Goal: Task Accomplishment & Management: Complete application form

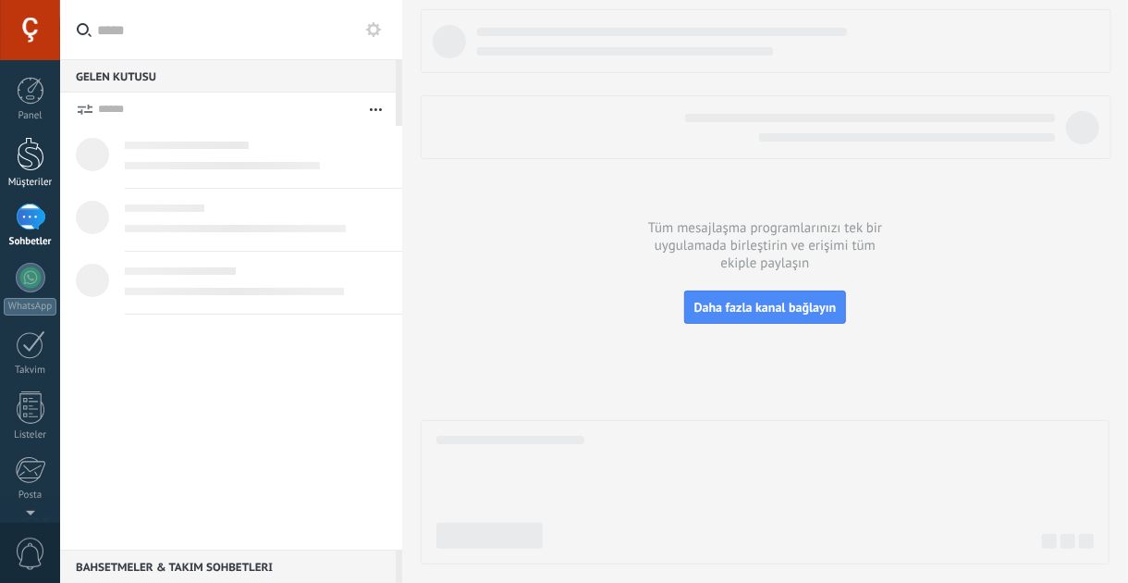
click at [27, 147] on div at bounding box center [31, 154] width 28 height 34
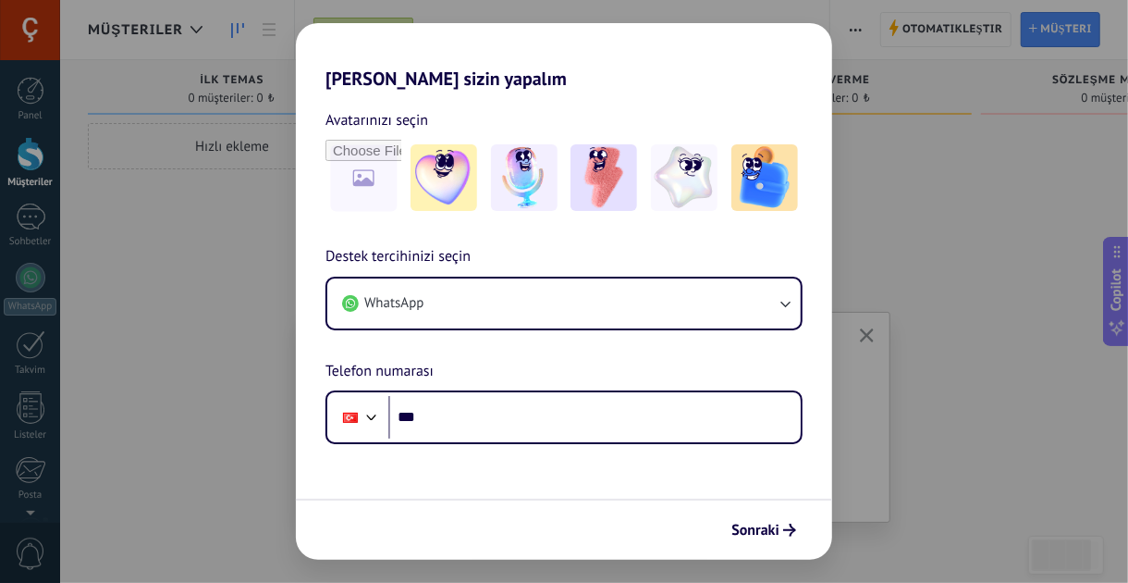
click at [987, 150] on div "[PERSON_NAME] sizin yapalım Avatarınızı seçin Destek tercihinizi seçin WhatsApp…" at bounding box center [564, 291] width 1128 height 583
click at [856, 309] on div "[PERSON_NAME] sizin yapalım Avatarınızı seçin Destek tercihinizi seçin WhatsApp…" at bounding box center [564, 291] width 1128 height 583
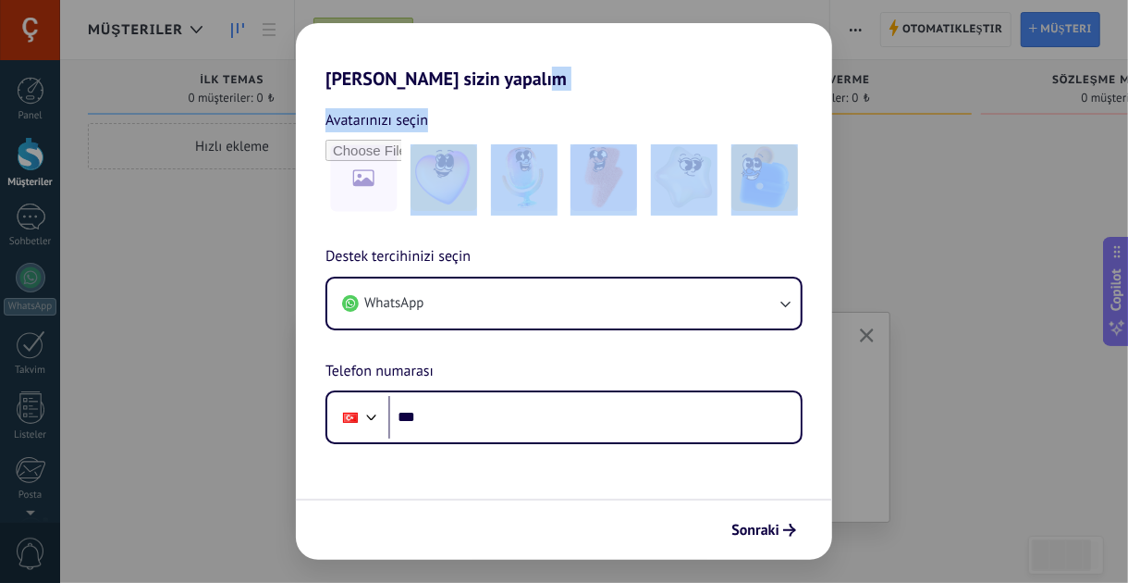
drag, startPoint x: 858, startPoint y: 331, endPoint x: 234, endPoint y: 161, distance: 647.0
click at [234, 161] on div "[PERSON_NAME] sizin yapalım Avatarınızı seçin Destek tercihinizi seçin WhatsApp…" at bounding box center [564, 291] width 1128 height 583
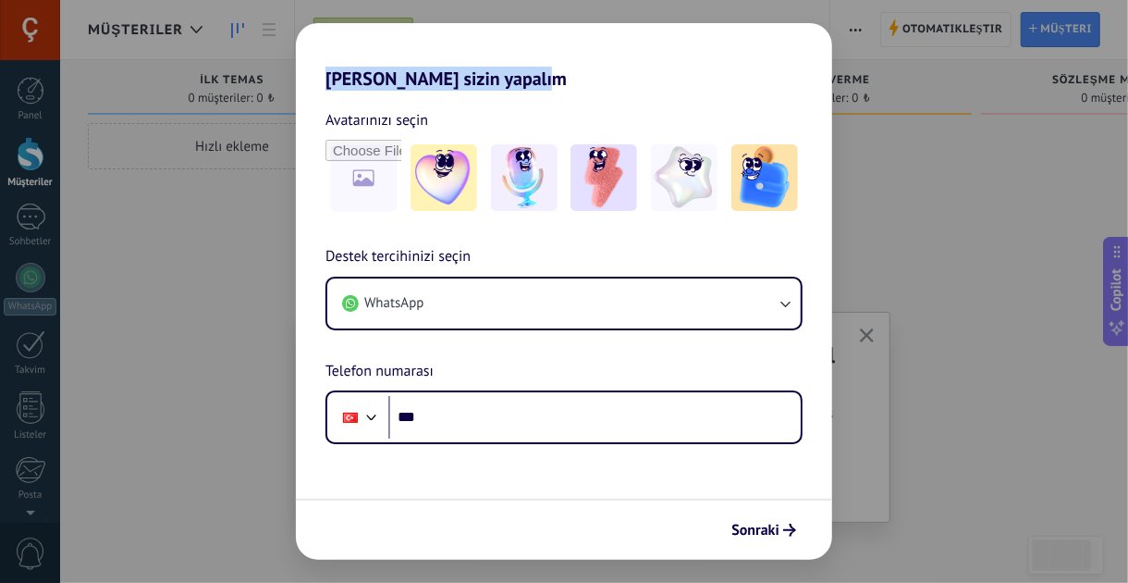
click at [166, 161] on div "[PERSON_NAME] sizin yapalım Avatarınızı seçin Destek tercihinizi seçin WhatsApp…" at bounding box center [564, 291] width 1128 height 583
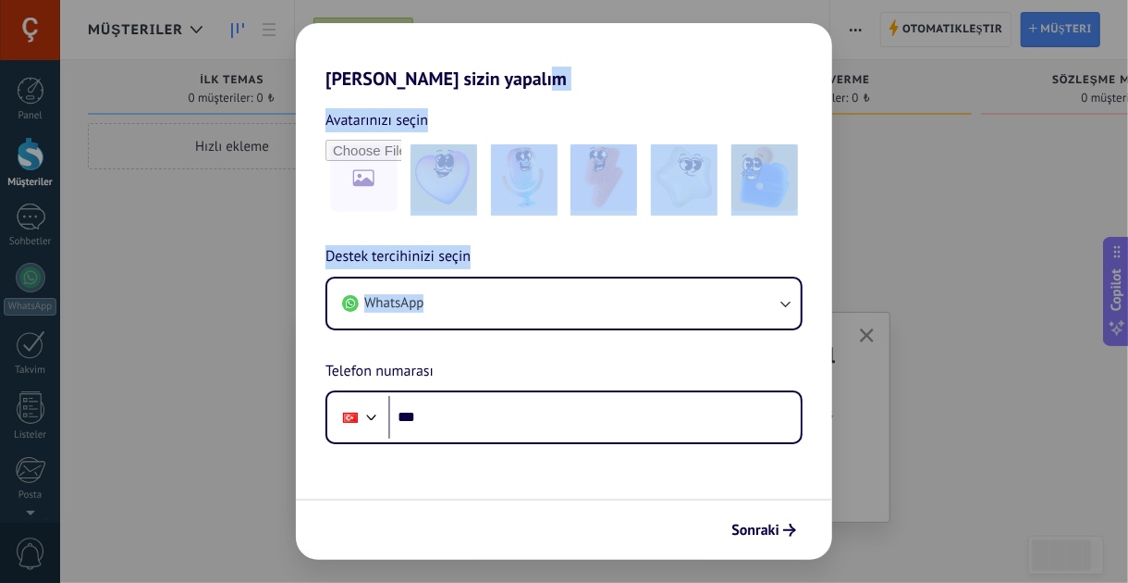
drag, startPoint x: 817, startPoint y: 46, endPoint x: 790, endPoint y: 369, distance: 323.9
click at [790, 369] on div "[PERSON_NAME] sizin yapalım Avatarınızı seçin Destek tercihinizi seçin WhatsApp…" at bounding box center [564, 291] width 536 height 536
click at [156, 514] on div "[PERSON_NAME] sizin yapalım Avatarınızı seçin Destek tercihinizi seçin WhatsApp…" at bounding box center [564, 291] width 1128 height 583
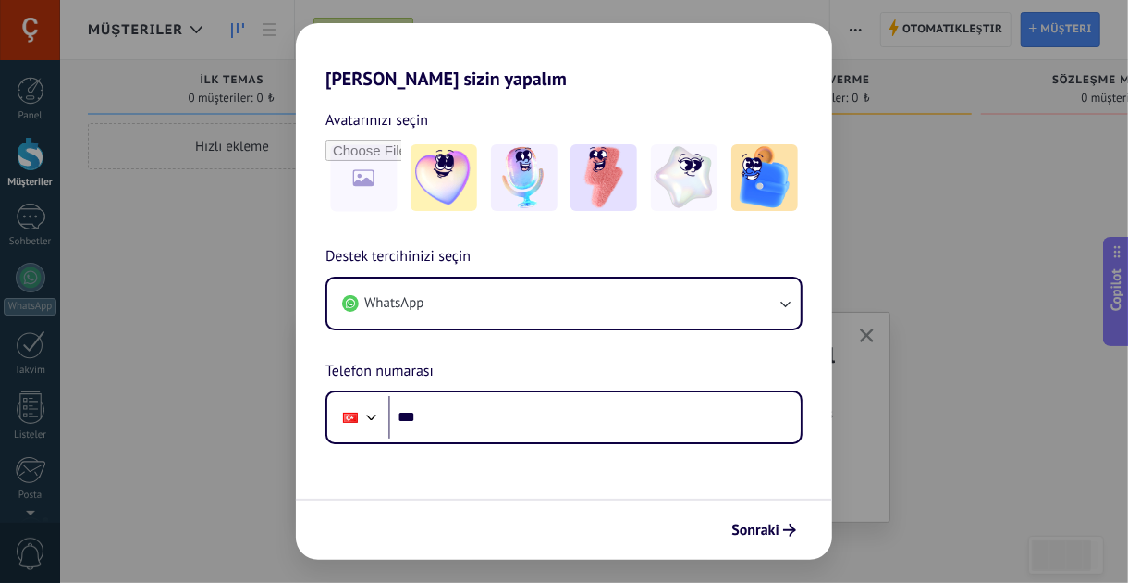
click at [32, 166] on div "[PERSON_NAME] sizin yapalım Avatarınızı seçin Destek tercihinizi seçin WhatsApp…" at bounding box center [564, 291] width 1128 height 583
click at [31, 221] on div "[PERSON_NAME] sizin yapalım Avatarınızı seçin Destek tercihinizi seçin WhatsApp…" at bounding box center [564, 291] width 1128 height 583
click at [20, 105] on div "[PERSON_NAME] sizin yapalım Avatarınızı seçin Destek tercihinizi seçin WhatsApp…" at bounding box center [564, 291] width 1128 height 583
click at [21, 105] on div "[PERSON_NAME] sizin yapalım Avatarınızı seçin Destek tercihinizi seçin WhatsApp…" at bounding box center [564, 291] width 1128 height 583
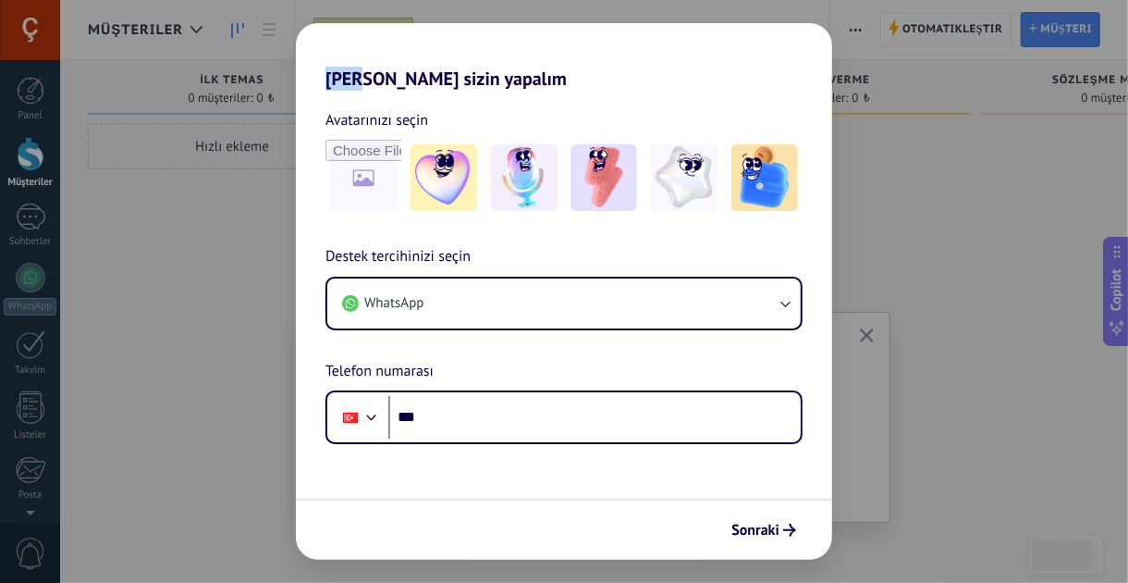
click at [21, 105] on div "[PERSON_NAME] sizin yapalım Avatarınızı seçin Destek tercihinizi seçin WhatsApp…" at bounding box center [564, 291] width 1128 height 583
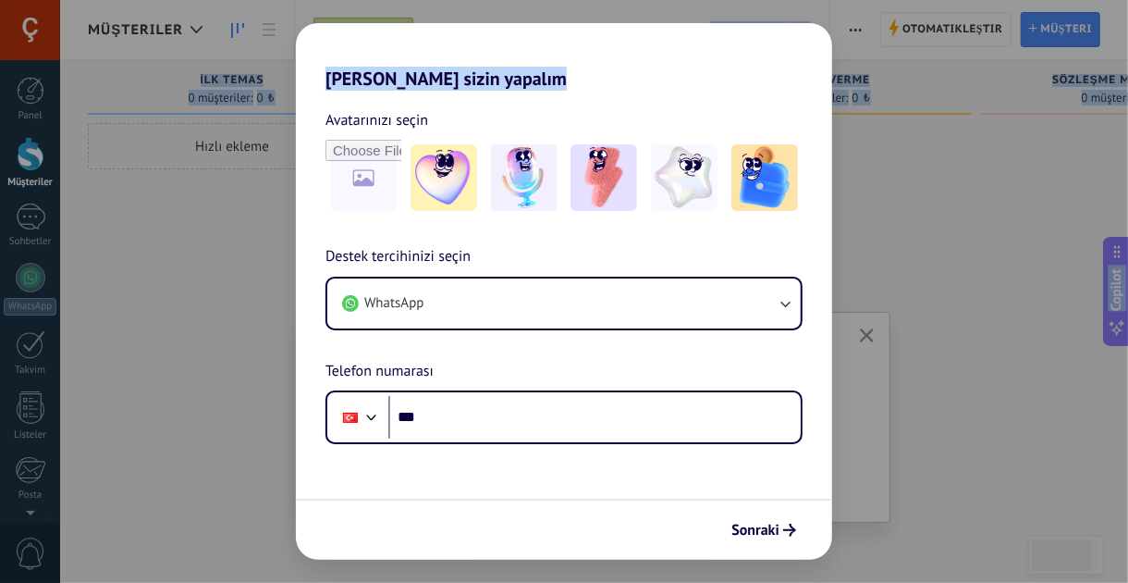
drag, startPoint x: 21, startPoint y: 105, endPoint x: 915, endPoint y: 623, distance: 1032.6
click at [915, 582] on html ".abecls-1,.abecls-2{fill-rule:evenodd}.abecls-2{fill:#fff} .abhcls-1{fill:none}…" at bounding box center [564, 291] width 1128 height 583
click at [755, 529] on span "Sonraki" at bounding box center [755, 529] width 48 height 13
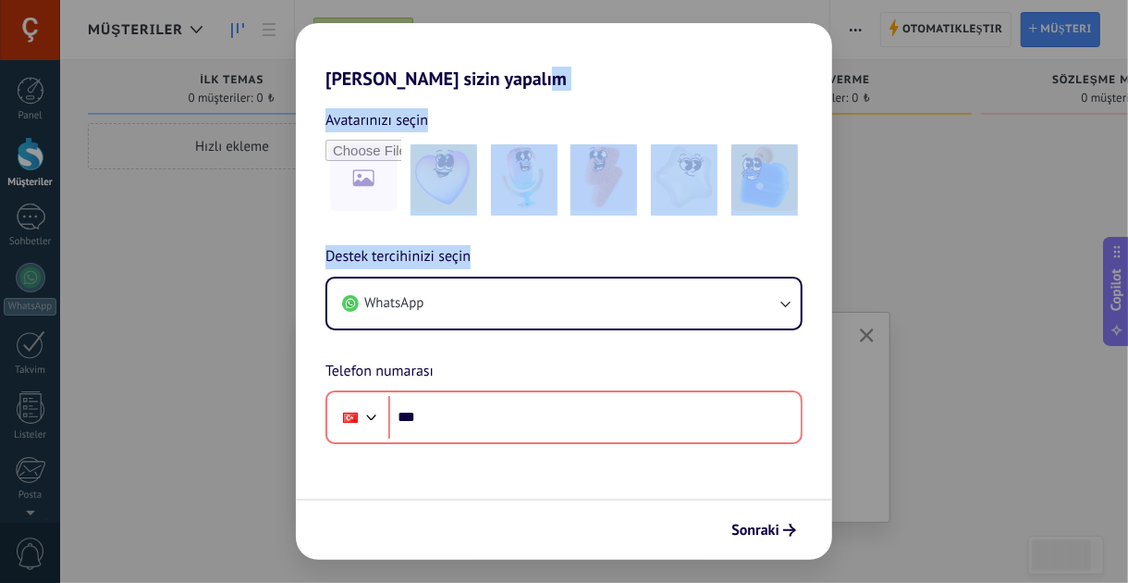
drag, startPoint x: 695, startPoint y: 64, endPoint x: 538, endPoint y: 270, distance: 259.3
click at [538, 270] on div "[PERSON_NAME] sizin yapalım Avatarınızı seçin Destek tercihinizi seçin WhatsApp…" at bounding box center [564, 291] width 536 height 536
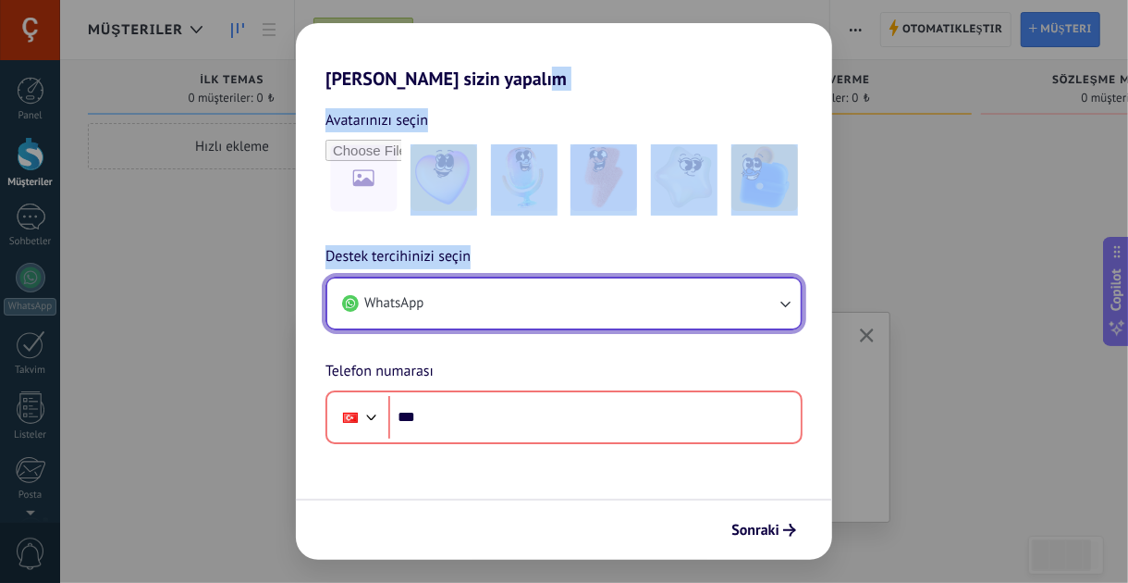
click at [607, 289] on button "WhatsApp" at bounding box center [563, 303] width 473 height 50
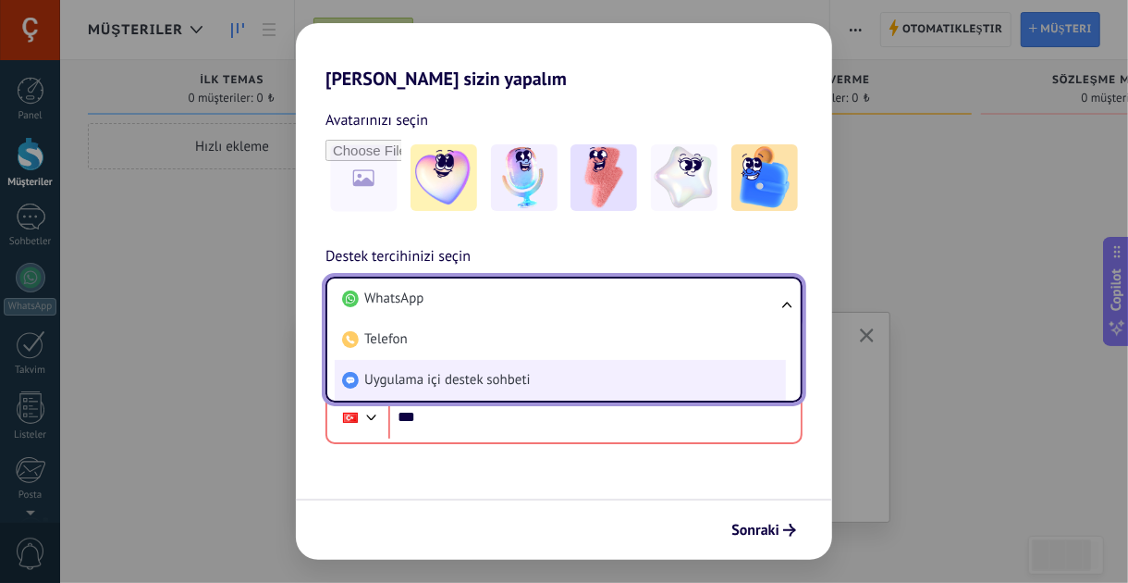
click at [445, 381] on span "Uygulama içi destek sohbeti" at bounding box center [447, 380] width 166 height 18
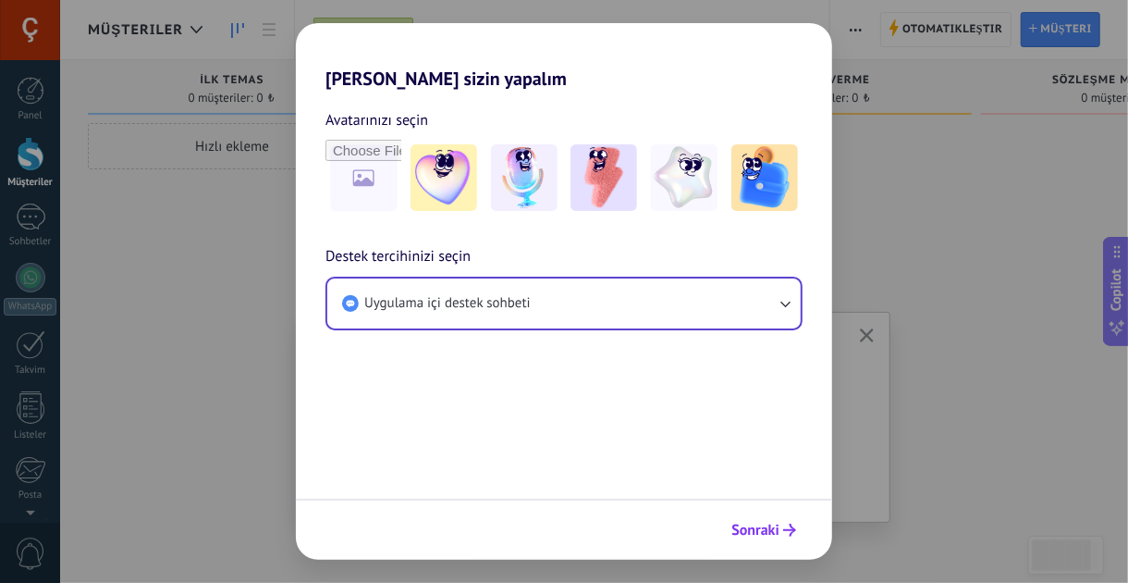
click at [796, 530] on button "Sonraki" at bounding box center [763, 529] width 81 height 31
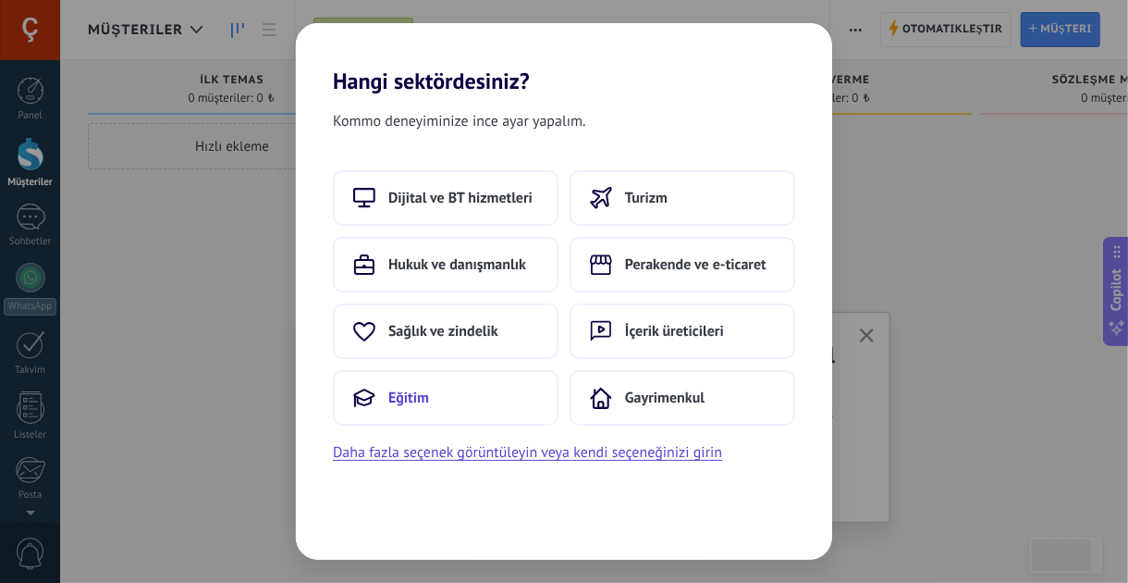
click at [444, 404] on button "Eğitim" at bounding box center [446, 397] width 226 height 55
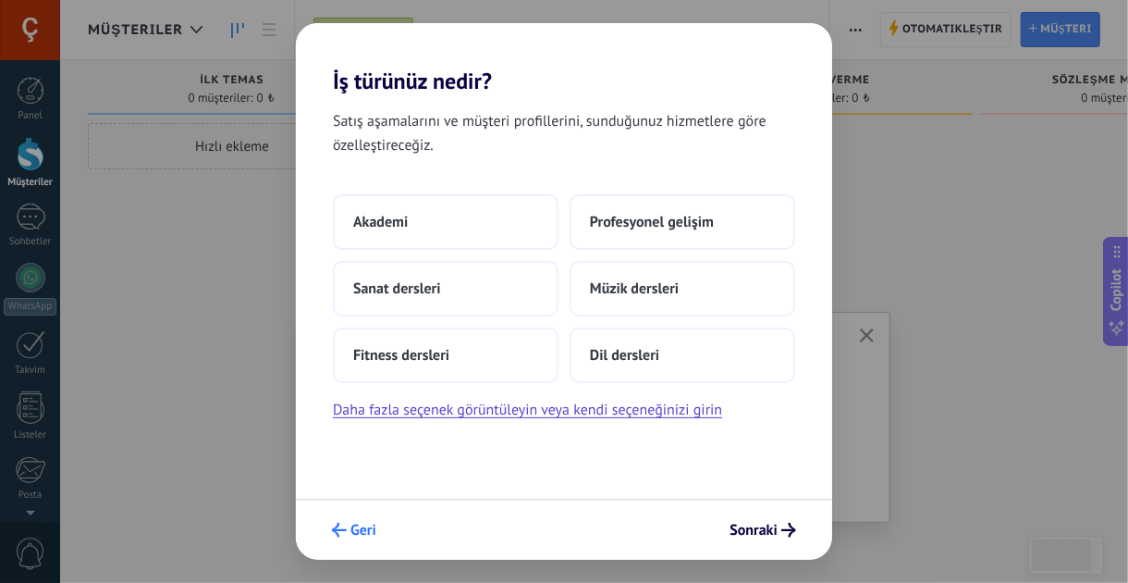
click at [358, 536] on span "Geri" at bounding box center [363, 529] width 26 height 13
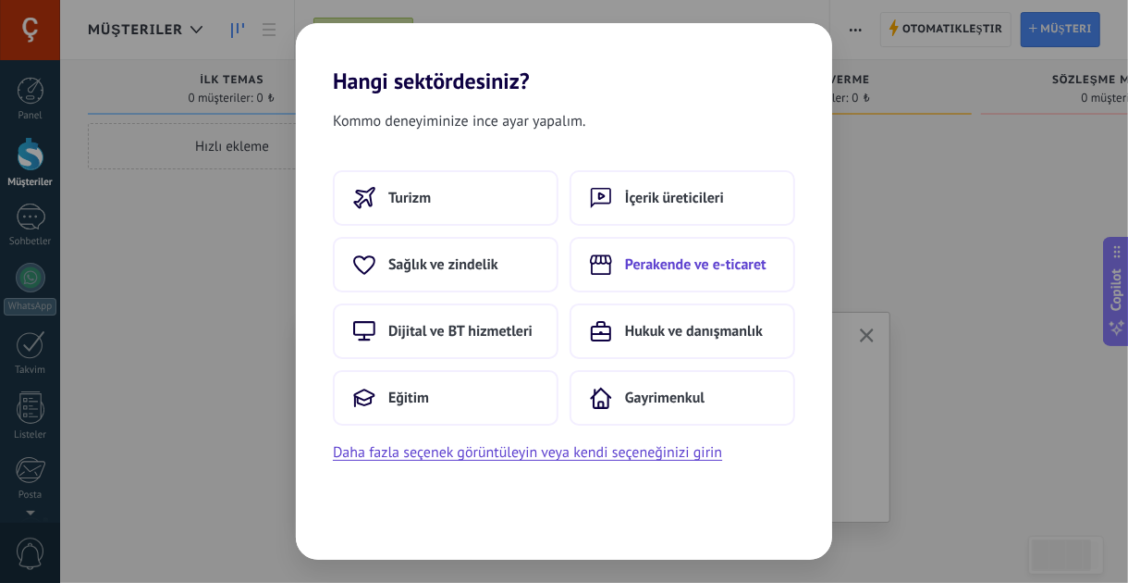
click at [649, 264] on span "Perakende ve e-ticaret" at bounding box center [695, 264] width 141 height 18
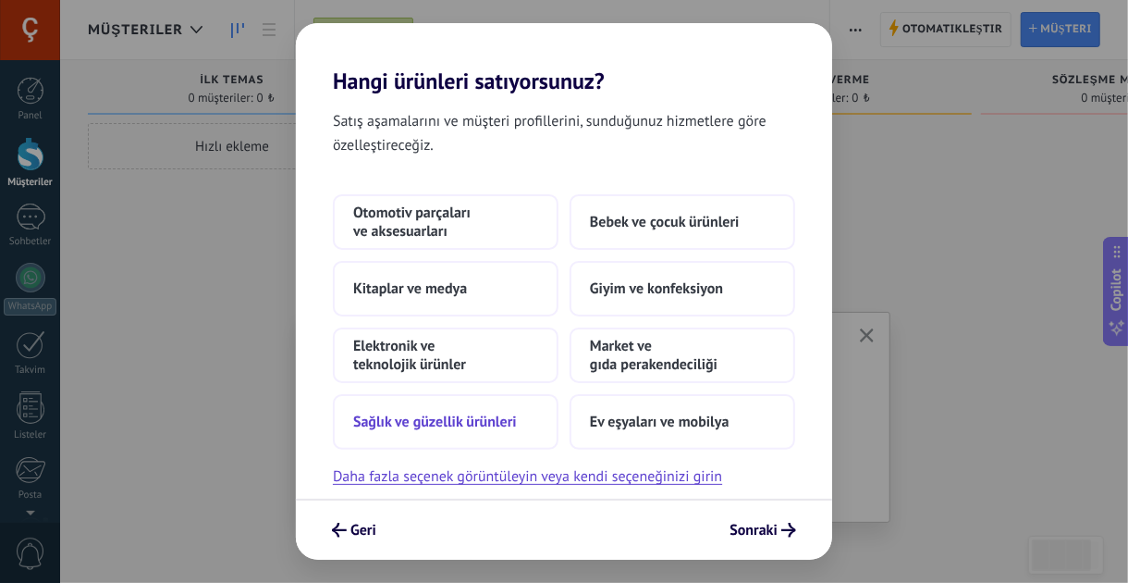
click at [434, 407] on button "Sağlık ve güzellik ürünleri" at bounding box center [446, 421] width 226 height 55
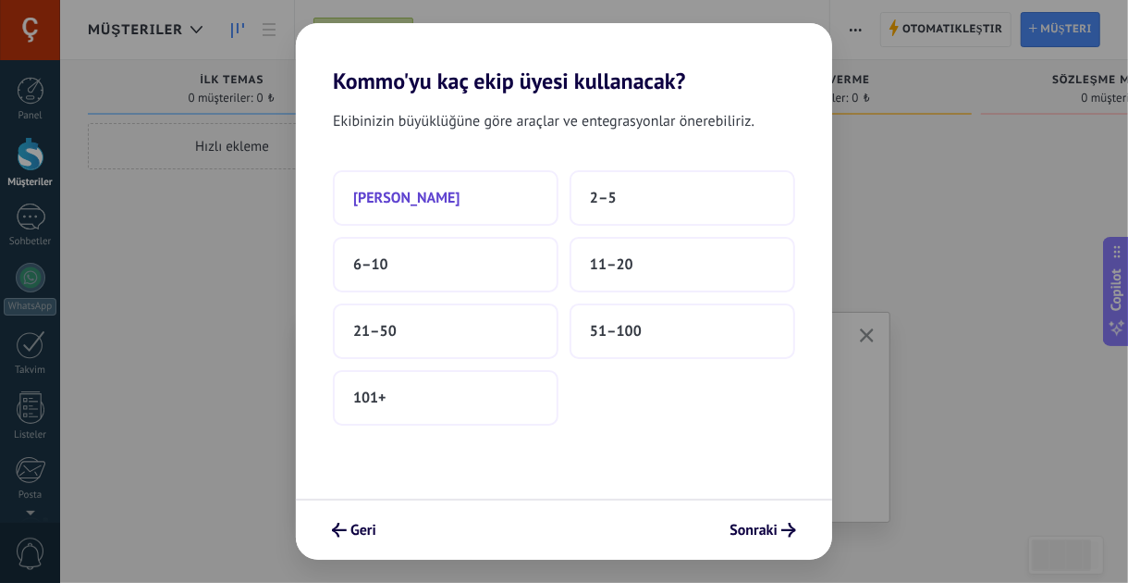
click at [390, 203] on span "[PERSON_NAME]" at bounding box center [406, 198] width 107 height 18
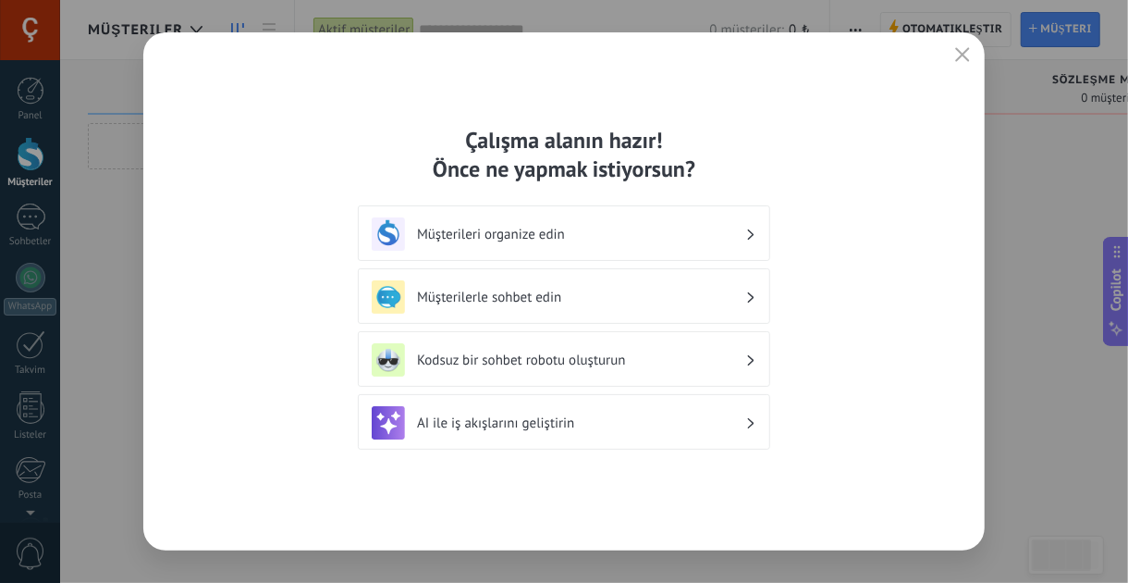
click at [538, 295] on h3 "Müşterilerle sohbet edin" at bounding box center [581, 298] width 328 height 18
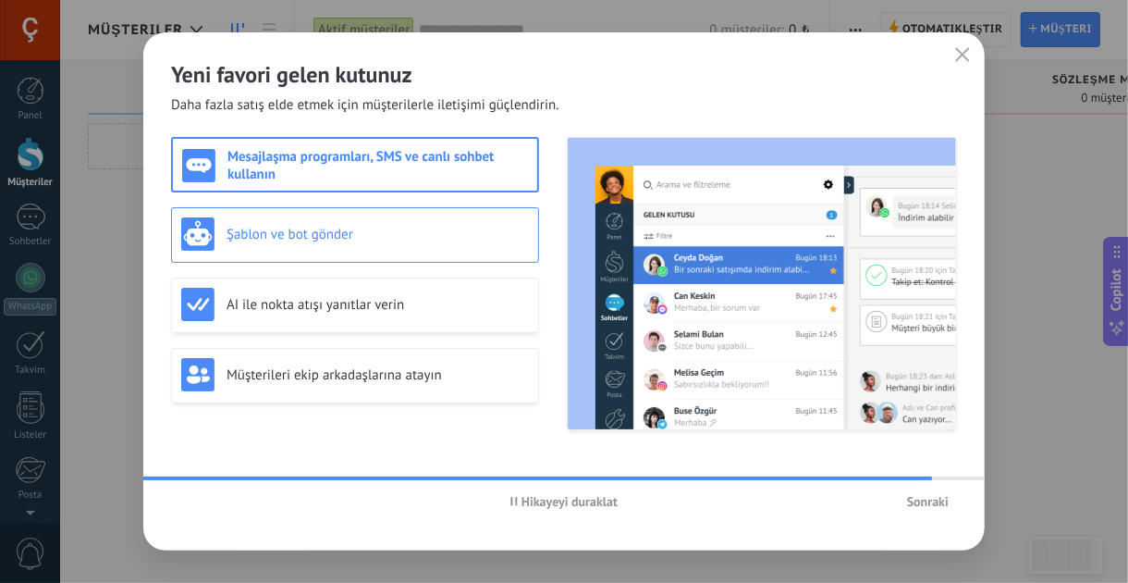
click at [308, 226] on h3 "Şablon ve bot gönder" at bounding box center [378, 235] width 302 height 18
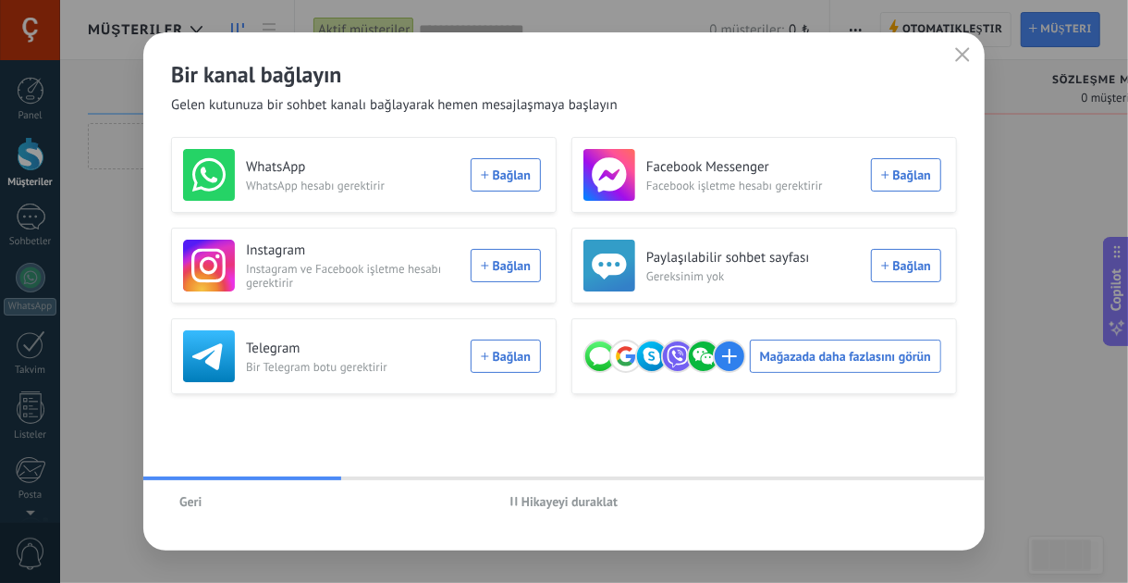
click at [194, 506] on span "Geri" at bounding box center [190, 501] width 22 height 13
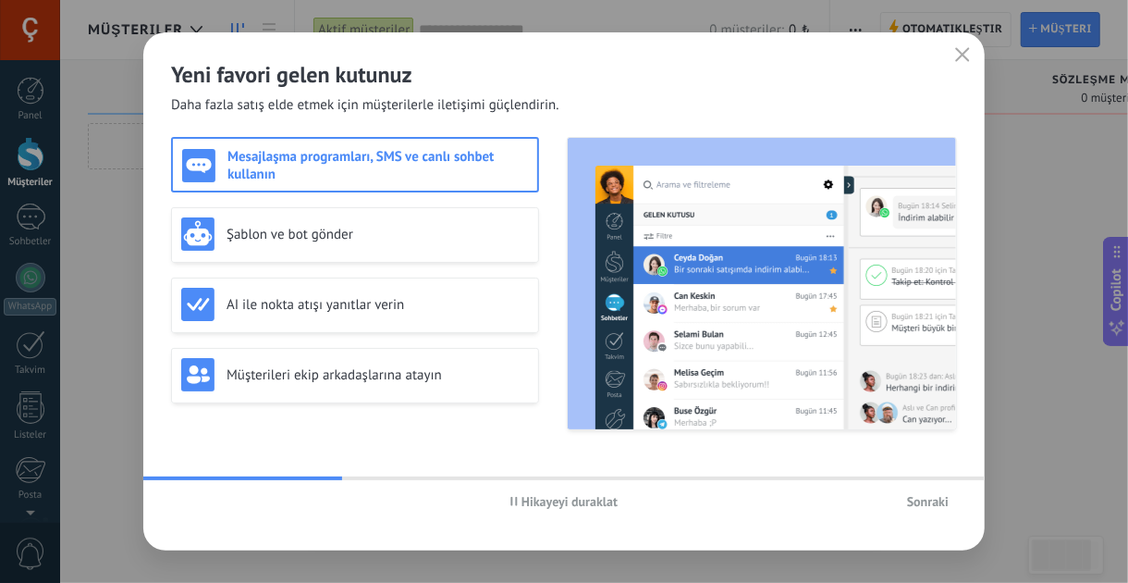
click at [930, 503] on span "Sonraki" at bounding box center [928, 501] width 42 height 13
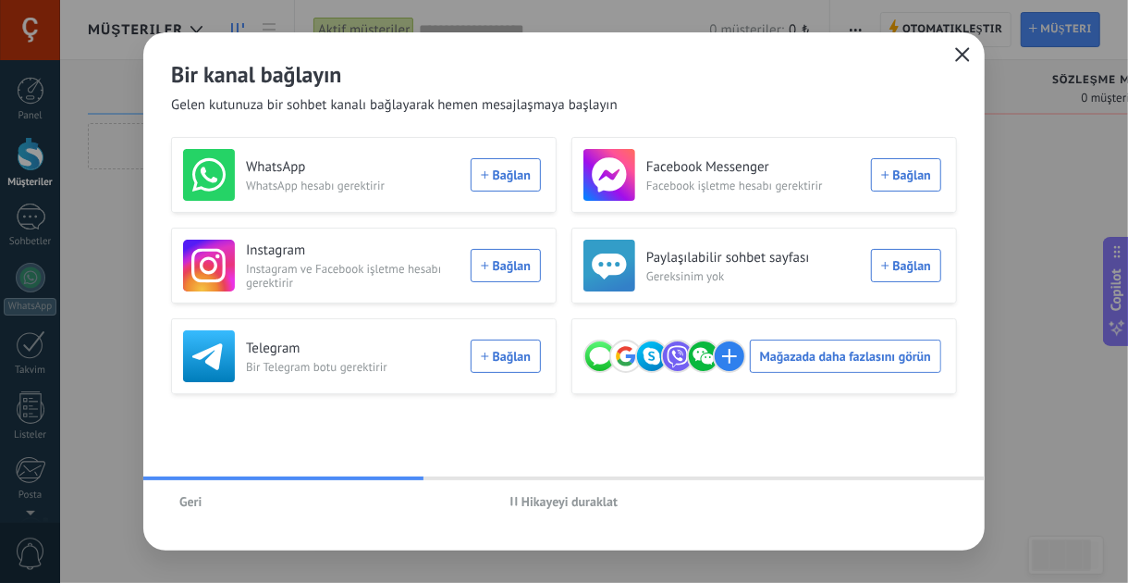
click at [963, 56] on icon "button" at bounding box center [962, 54] width 15 height 15
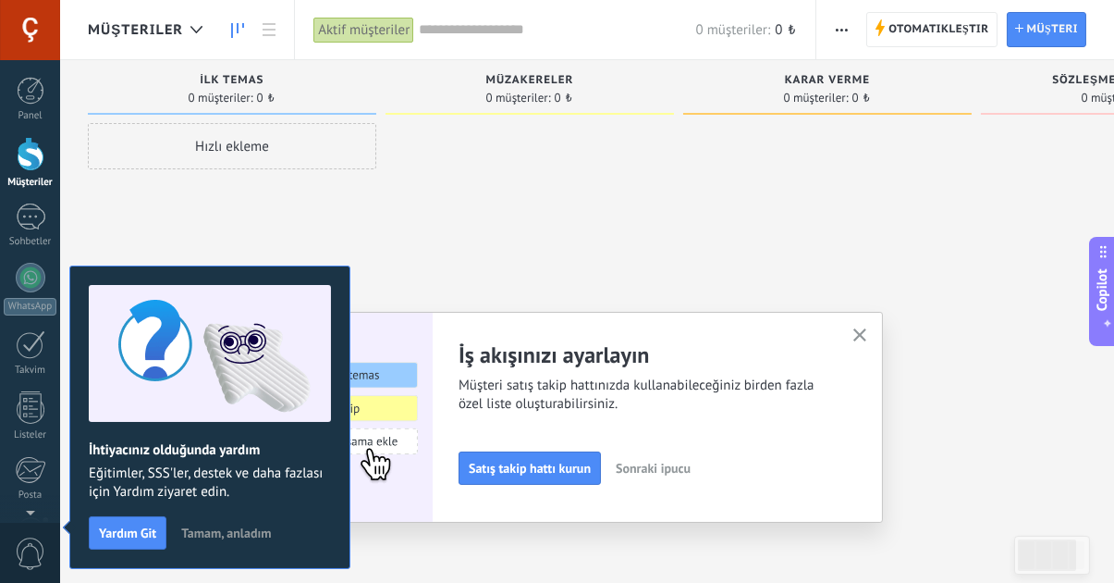
click at [547, 279] on div at bounding box center [530, 293] width 289 height 341
click at [205, 533] on span "Tamam, anladım" at bounding box center [226, 532] width 90 height 13
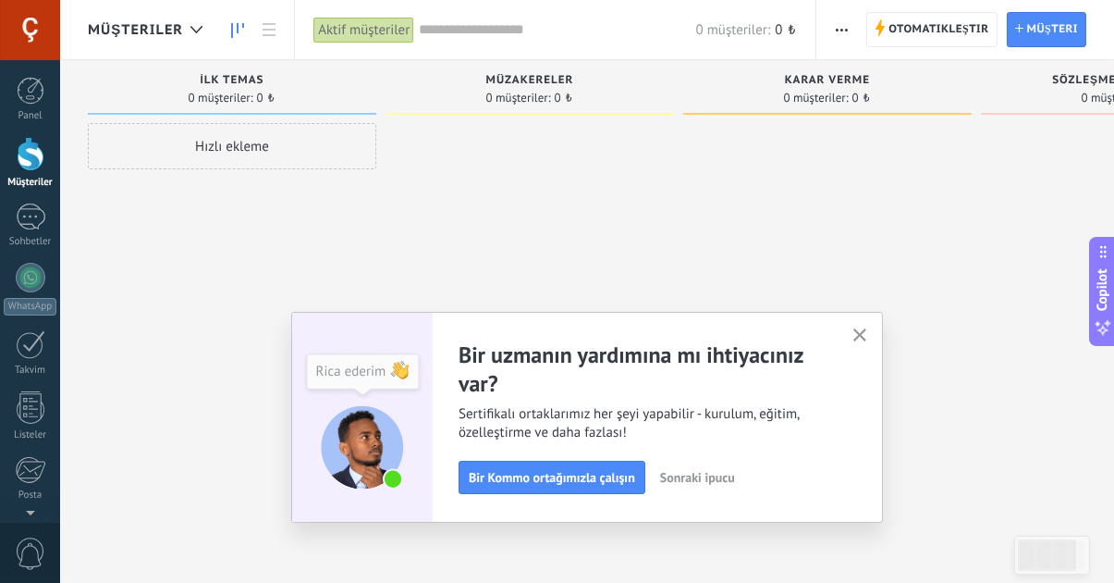
click at [860, 337] on icon "button" at bounding box center [861, 335] width 14 height 14
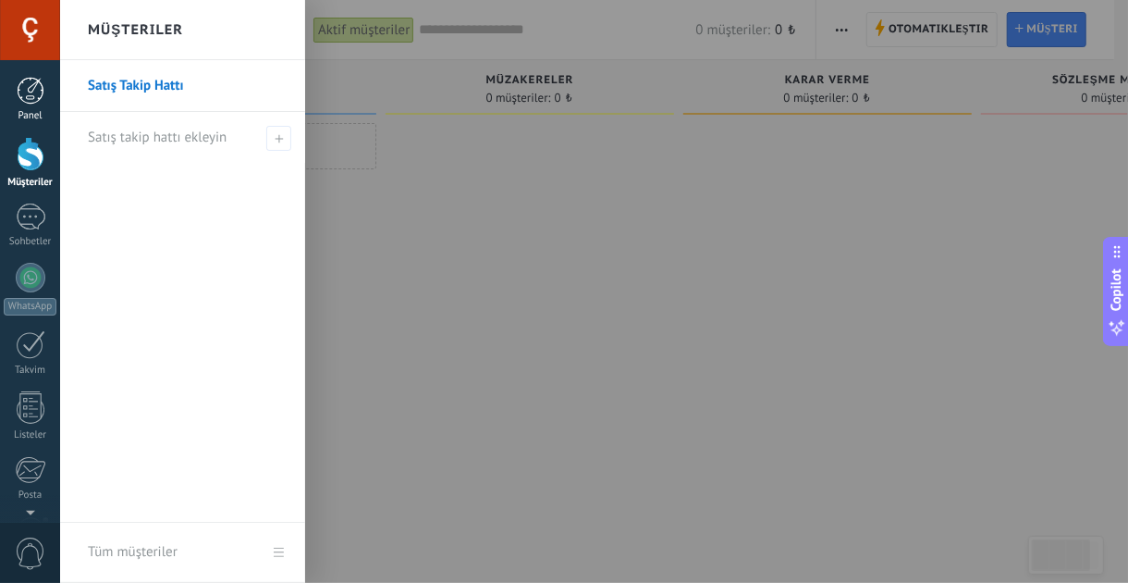
click at [29, 96] on div at bounding box center [31, 91] width 28 height 28
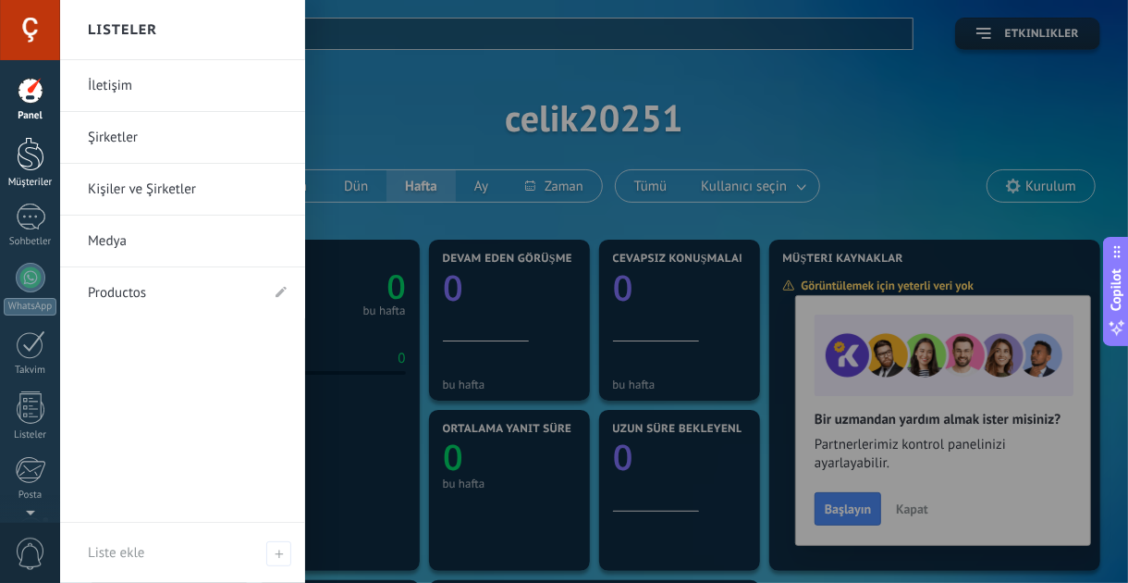
click at [20, 170] on div at bounding box center [31, 154] width 28 height 34
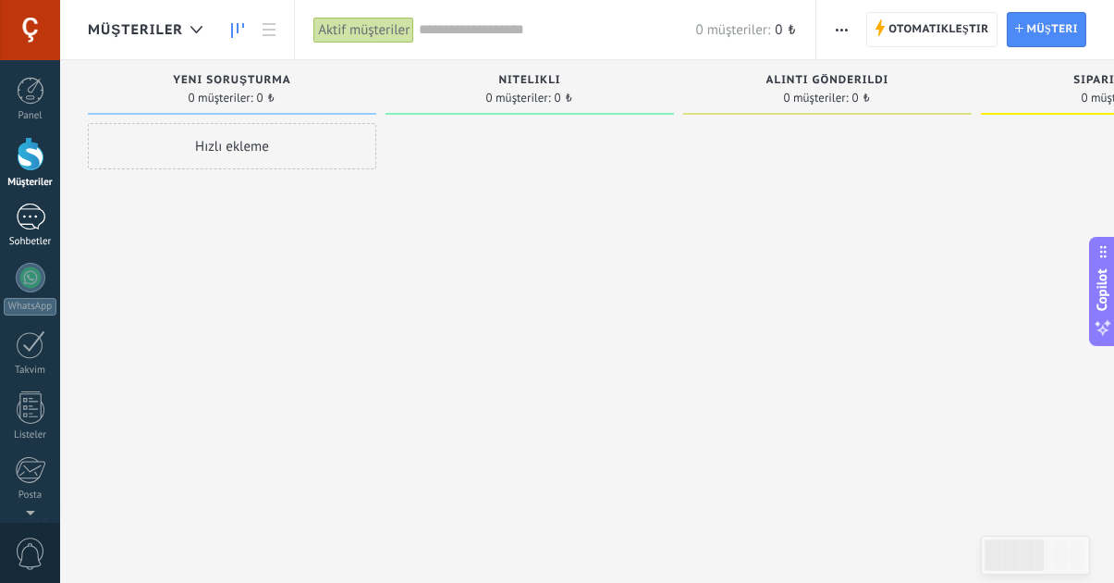
click at [20, 219] on div at bounding box center [31, 216] width 30 height 27
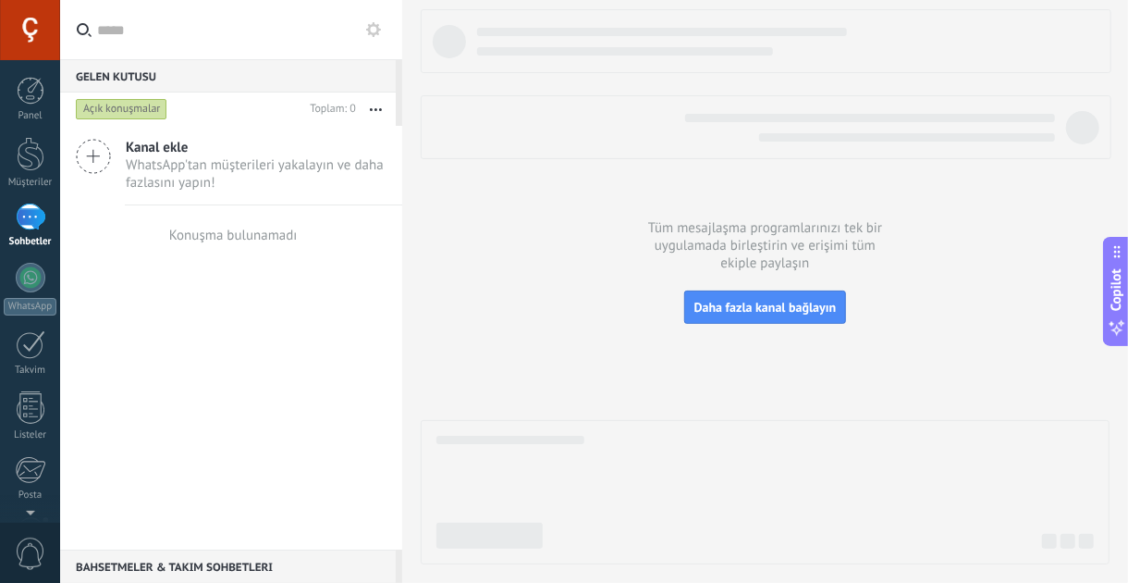
click at [555, 202] on div at bounding box center [765, 286] width 689 height 555
drag, startPoint x: 1126, startPoint y: 156, endPoint x: 714, endPoint y: 404, distance: 481.2
click at [714, 404] on div "Tüm mesajlaşma programlarınızı tek bir uygulamada birleştirin ve erişimi tüm ek…" at bounding box center [765, 291] width 726 height 583
drag, startPoint x: 539, startPoint y: 234, endPoint x: 27, endPoint y: 264, distance: 513.2
click at [27, 264] on body ".abecls-1,.abecls-2{fill-rule:evenodd}.abecls-2{fill:#fff} .abhcls-1{fill:none}…" at bounding box center [564, 291] width 1128 height 583
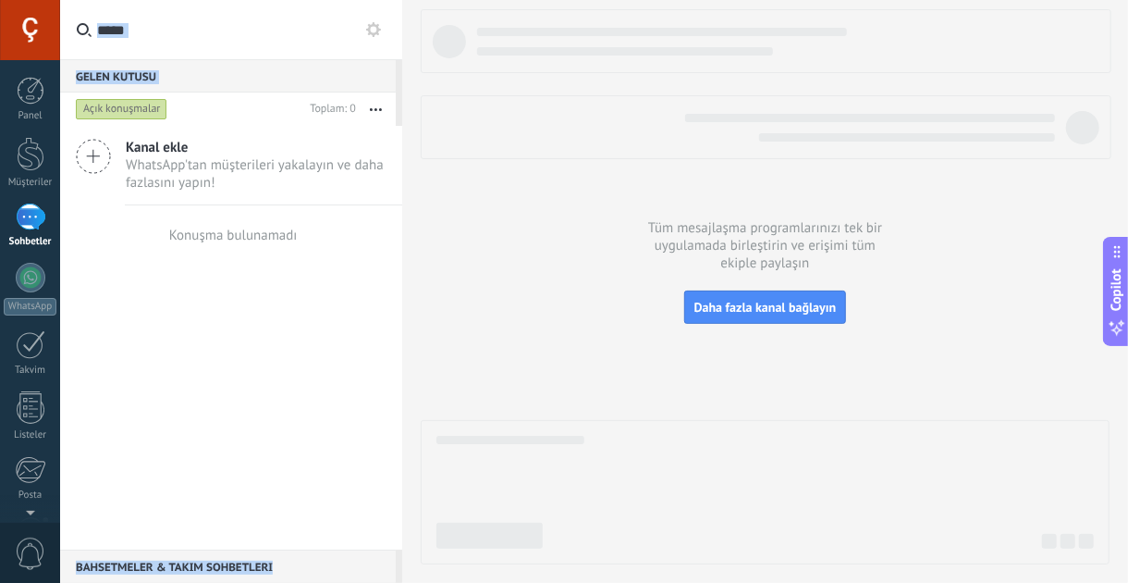
click at [31, 49] on div at bounding box center [30, 30] width 60 height 60
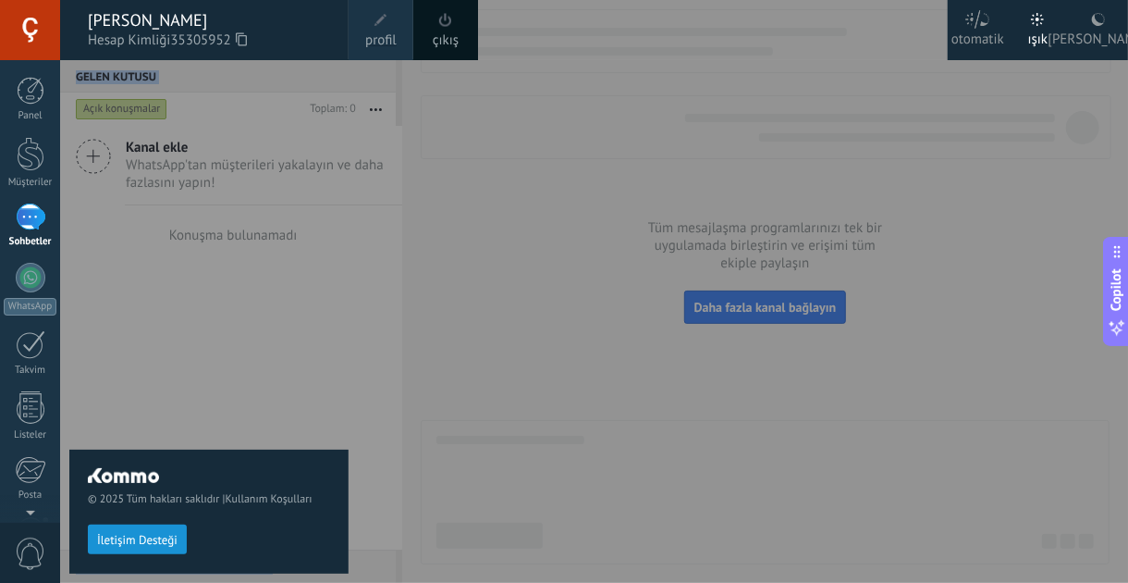
click at [360, 392] on div at bounding box center [624, 291] width 1128 height 583
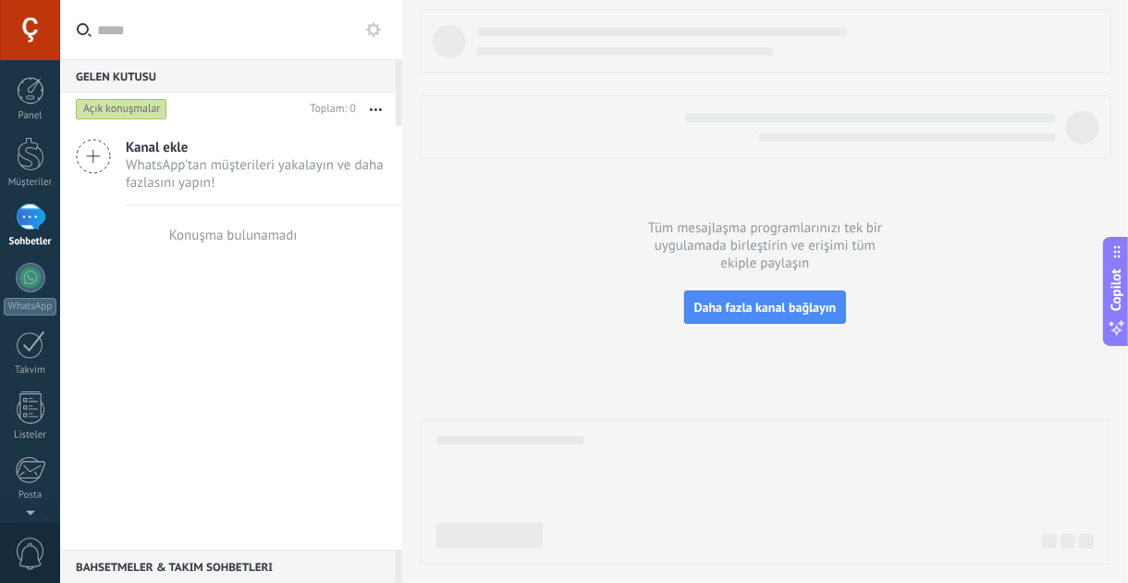
click at [535, 428] on div at bounding box center [765, 492] width 689 height 144
drag, startPoint x: 535, startPoint y: 428, endPoint x: 216, endPoint y: 341, distance: 330.7
click at [216, 341] on div "Gelen Kutusu 0 Açık konuşmalar Toplam: 0 Sessiz Çoklu işlemler Sırala En Yeni E…" at bounding box center [594, 291] width 1068 height 583
click at [32, 349] on div at bounding box center [31, 344] width 30 height 29
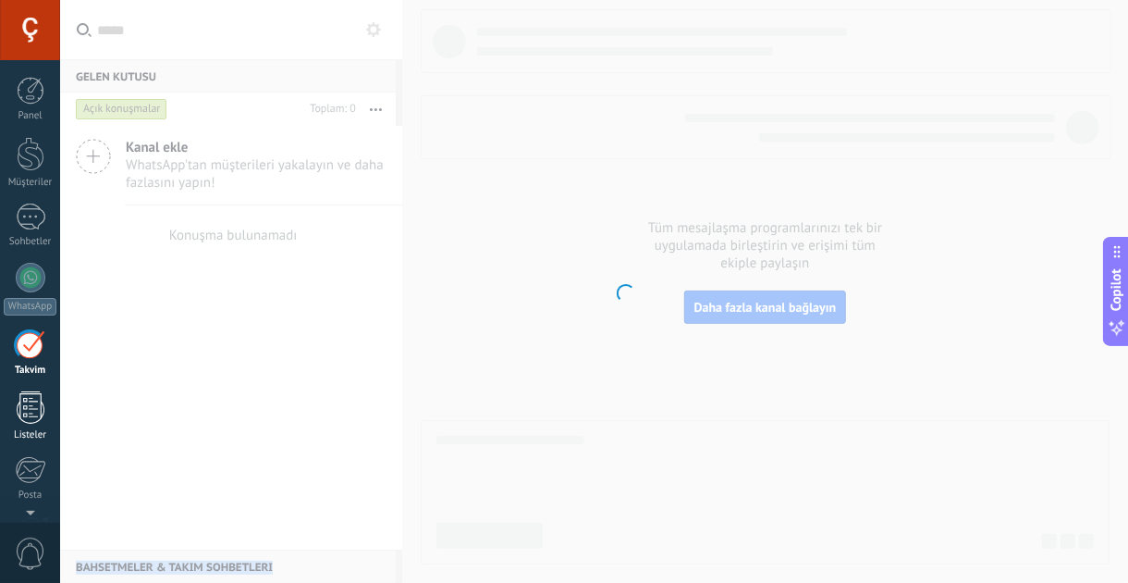
click at [35, 413] on div at bounding box center [31, 407] width 28 height 32
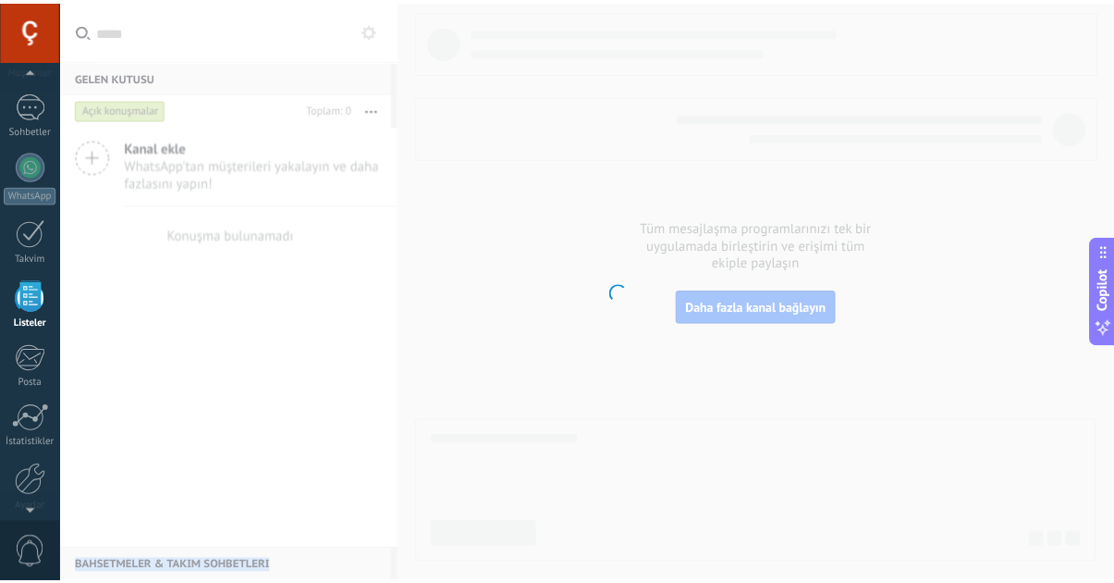
scroll to position [185, 0]
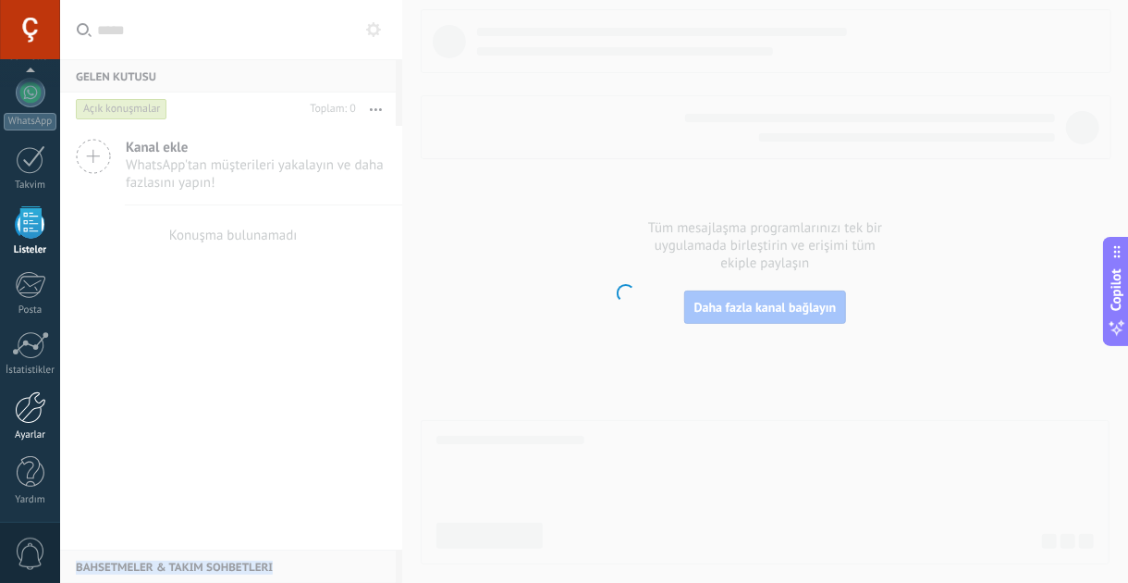
click at [32, 418] on div at bounding box center [30, 407] width 31 height 32
click at [32, 349] on div at bounding box center [30, 345] width 37 height 28
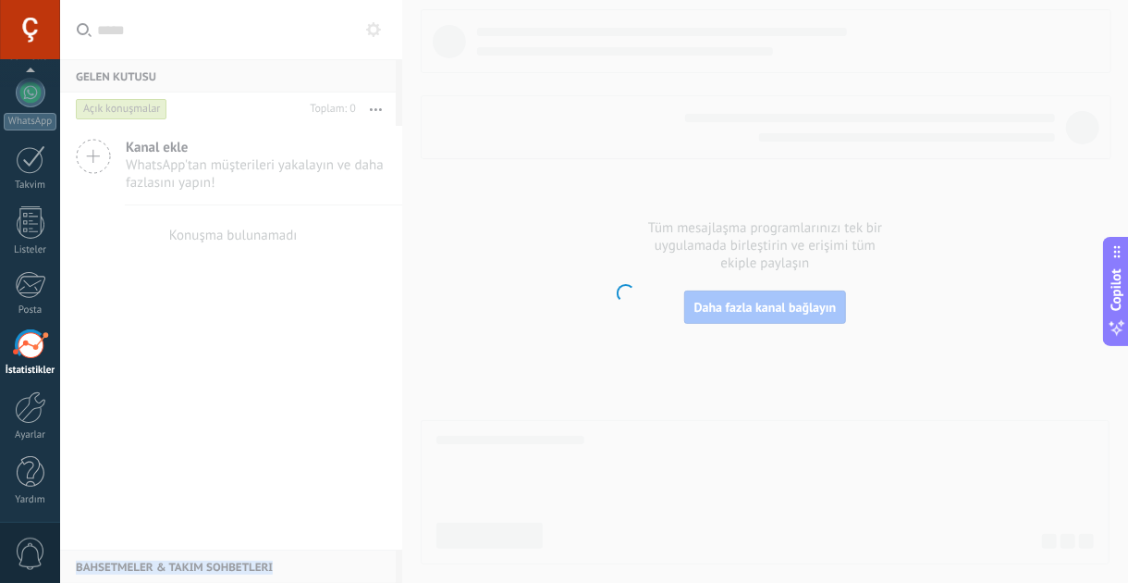
click at [32, 349] on div at bounding box center [30, 345] width 37 height 28
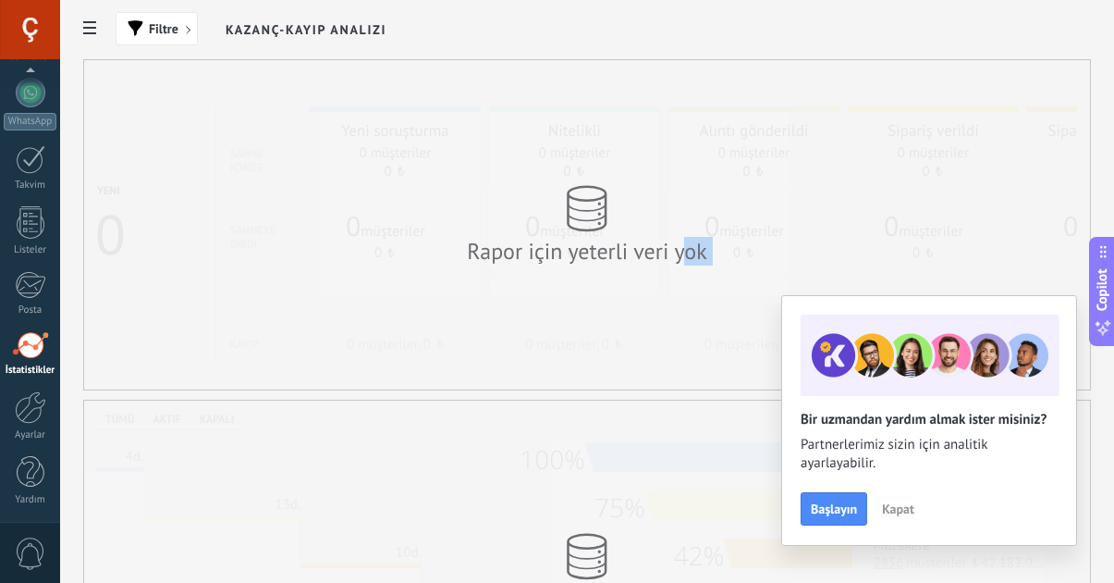
drag, startPoint x: 688, startPoint y: 345, endPoint x: 1078, endPoint y: 436, distance: 400.8
click at [1078, 436] on div "Filtre Kazanç-Kayıp Analizi Yeni 0 sahne içinde sahneye girdi Kayıp Yeni soruşt…" at bounding box center [587, 539] width 1054 height 1079
click at [844, 514] on span "Başlayın" at bounding box center [834, 508] width 46 height 13
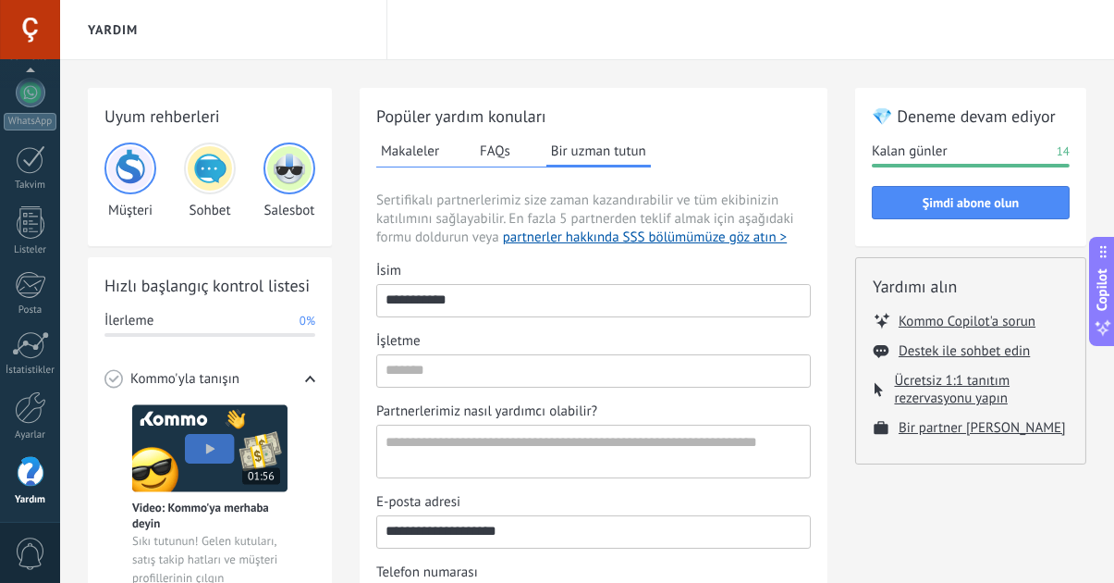
click at [201, 181] on img at bounding box center [210, 168] width 44 height 44
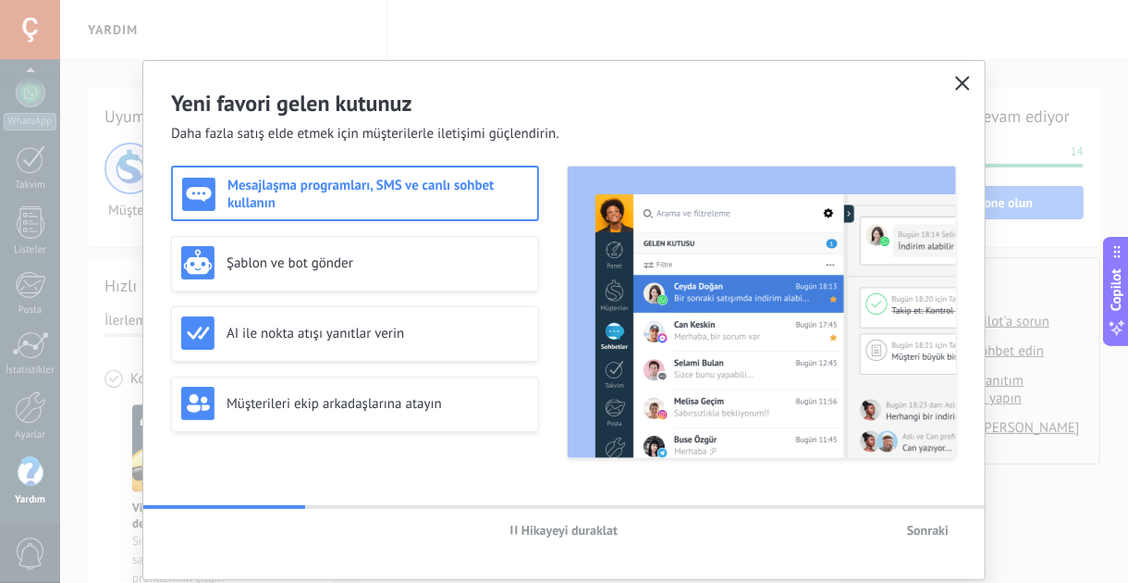
click at [969, 72] on button "button" at bounding box center [963, 84] width 24 height 26
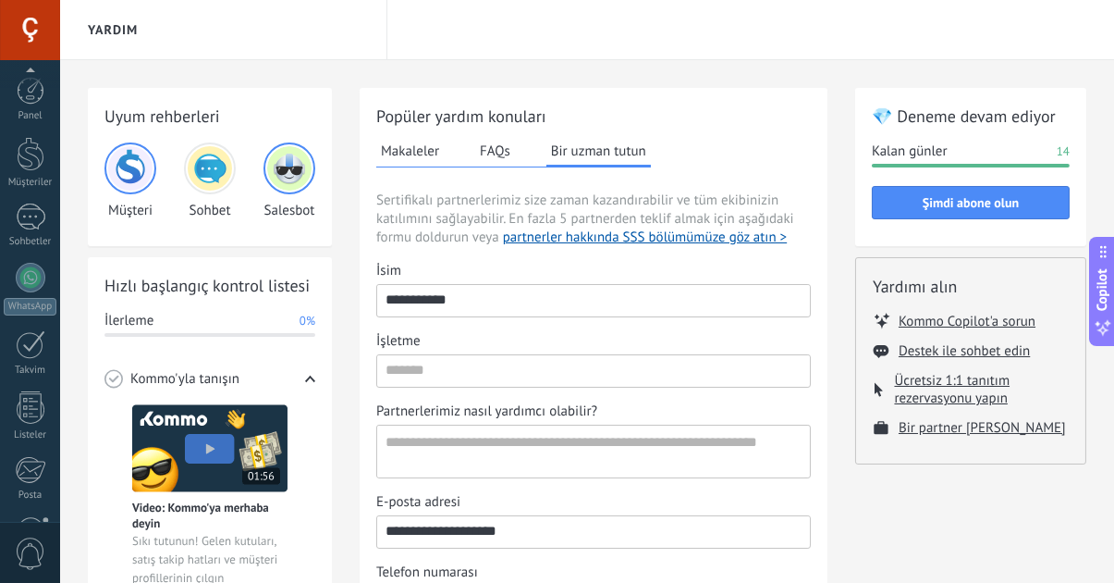
scroll to position [185, 0]
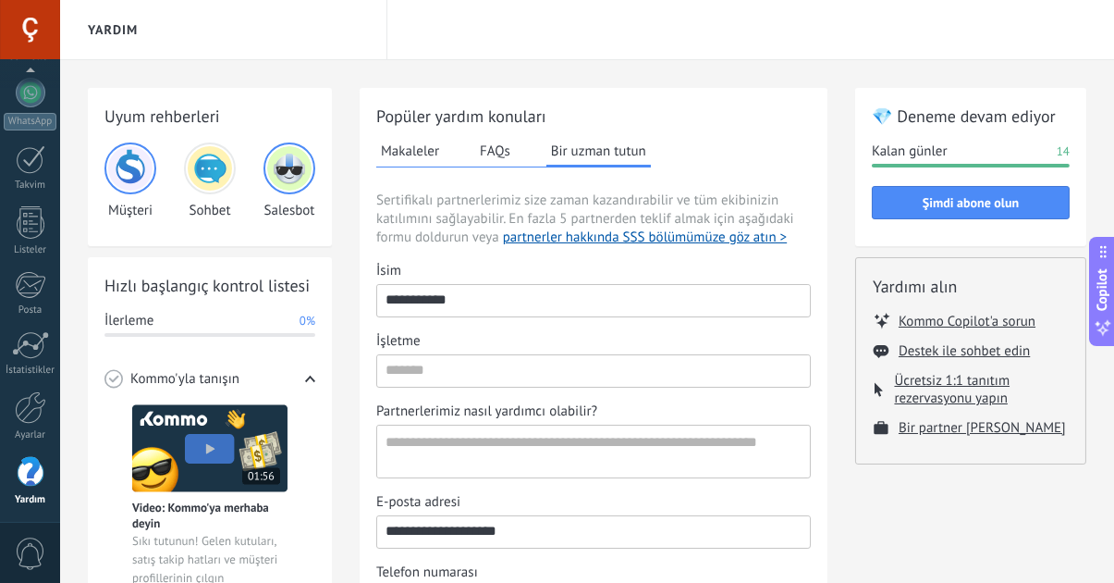
click at [296, 168] on img at bounding box center [289, 168] width 44 height 44
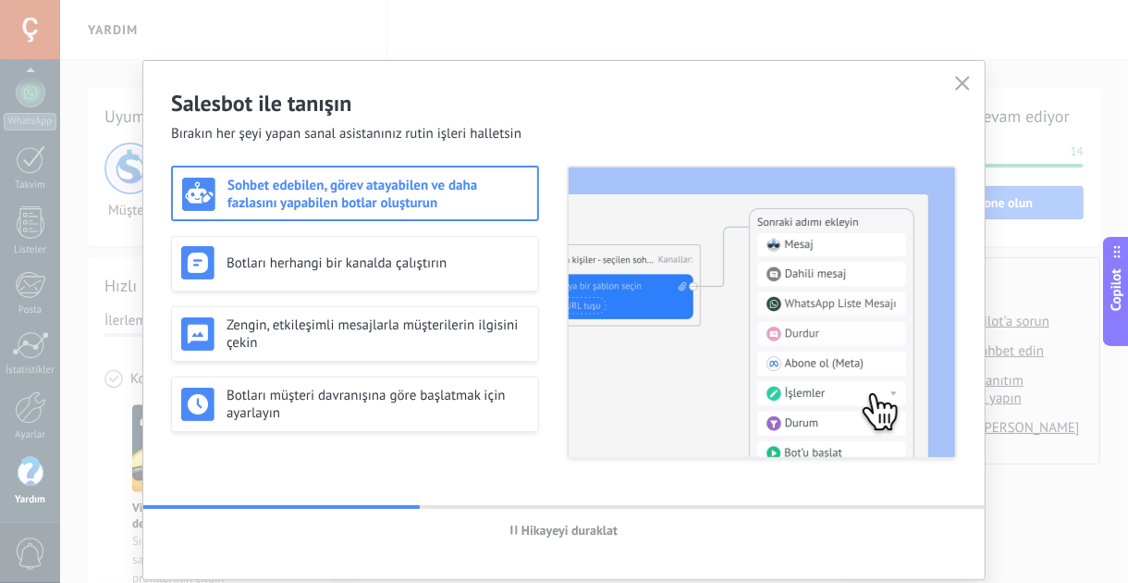
click at [412, 190] on h3 "Sohbet edebilen, görev atayabilen ve daha fazlasını yapabilen botlar oluşturun" at bounding box center [377, 194] width 301 height 35
click at [484, 202] on h3 "Sohbet edebilen, görev atayabilen ve daha fazlasını yapabilen botlar oluşturun" at bounding box center [377, 194] width 301 height 35
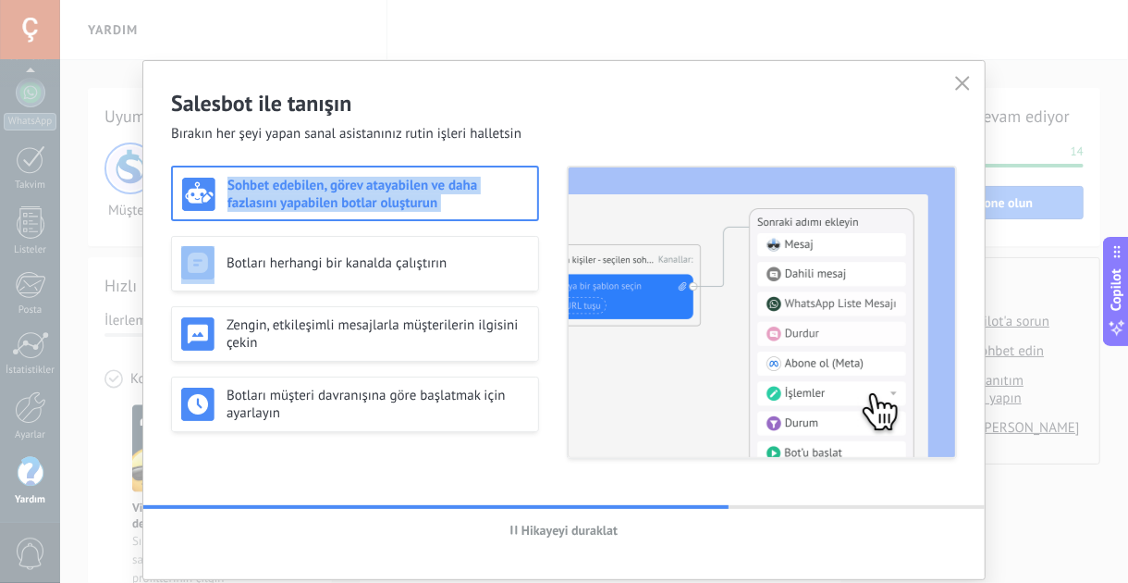
click at [484, 202] on h3 "Sohbet edebilen, görev atayabilen ve daha fazlasını yapabilen botlar oluşturun" at bounding box center [377, 194] width 301 height 35
click at [955, 77] on icon "button" at bounding box center [962, 83] width 15 height 15
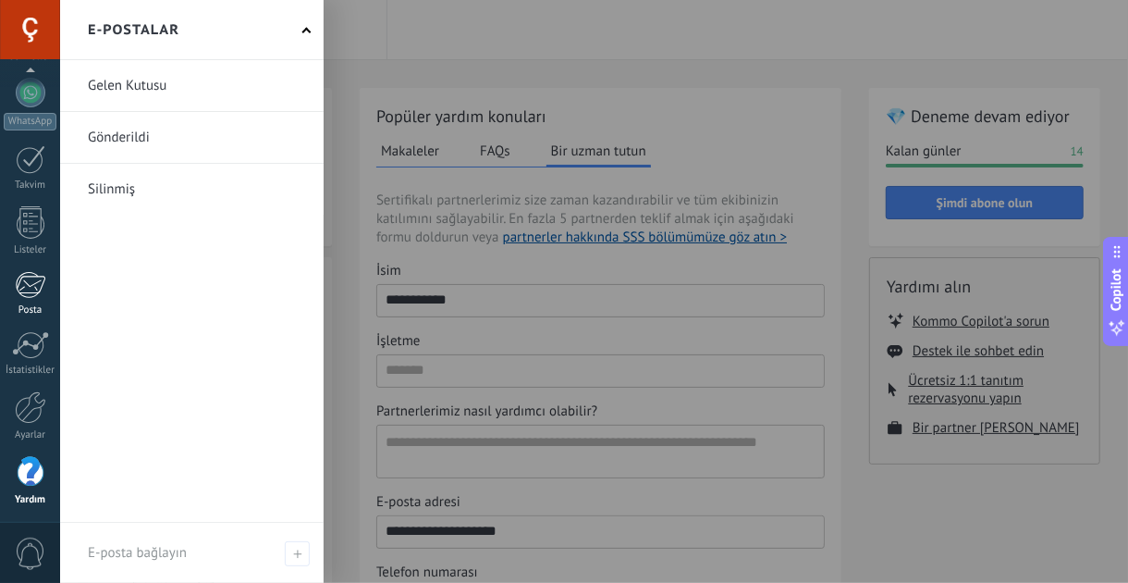
click at [42, 295] on div at bounding box center [30, 285] width 31 height 28
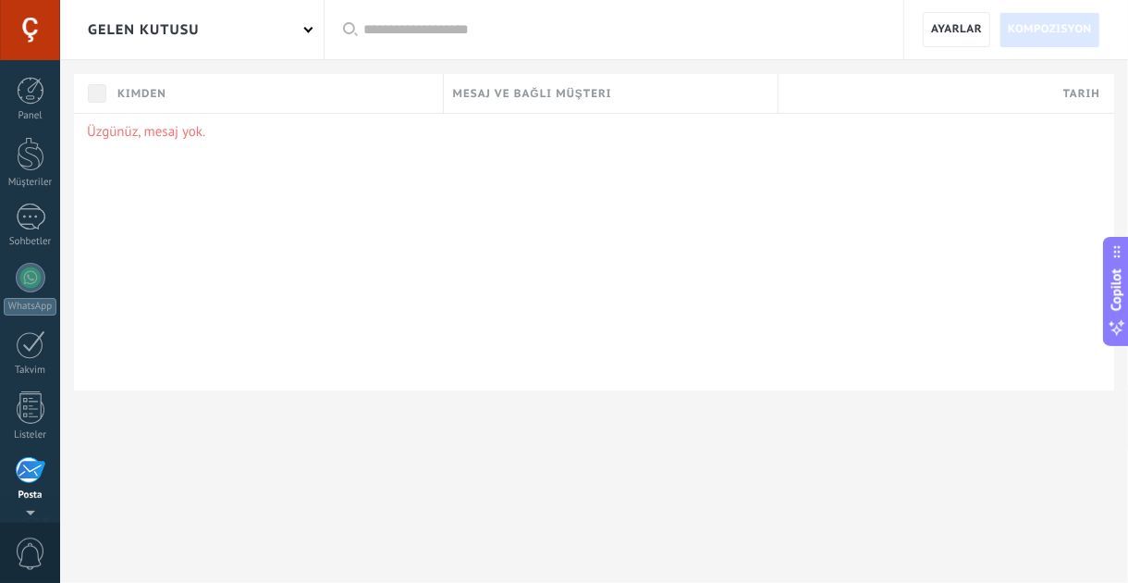
click at [31, 67] on div "Panel Müşteriler Sohbetler WhatsApp Satışlar" at bounding box center [60, 291] width 120 height 462
drag, startPoint x: 31, startPoint y: 67, endPoint x: 22, endPoint y: 244, distance: 177.8
click at [22, 244] on div "Panel Müşteriler Sohbetler WhatsApp Satışlar" at bounding box center [60, 291] width 120 height 462
click at [37, 218] on div at bounding box center [31, 216] width 30 height 27
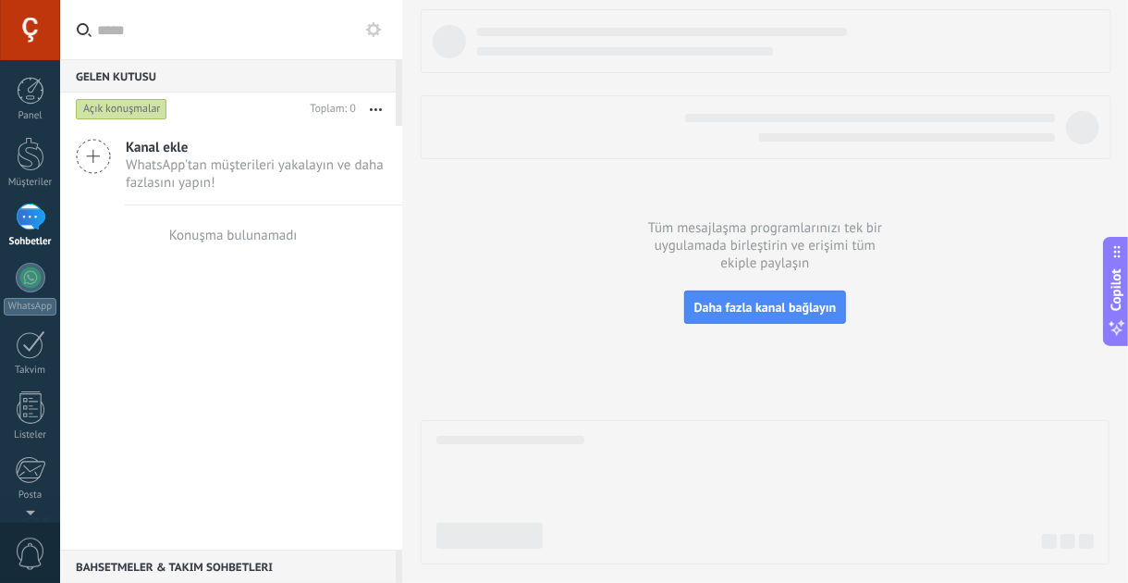
click at [223, 47] on input "text" at bounding box center [242, 29] width 290 height 59
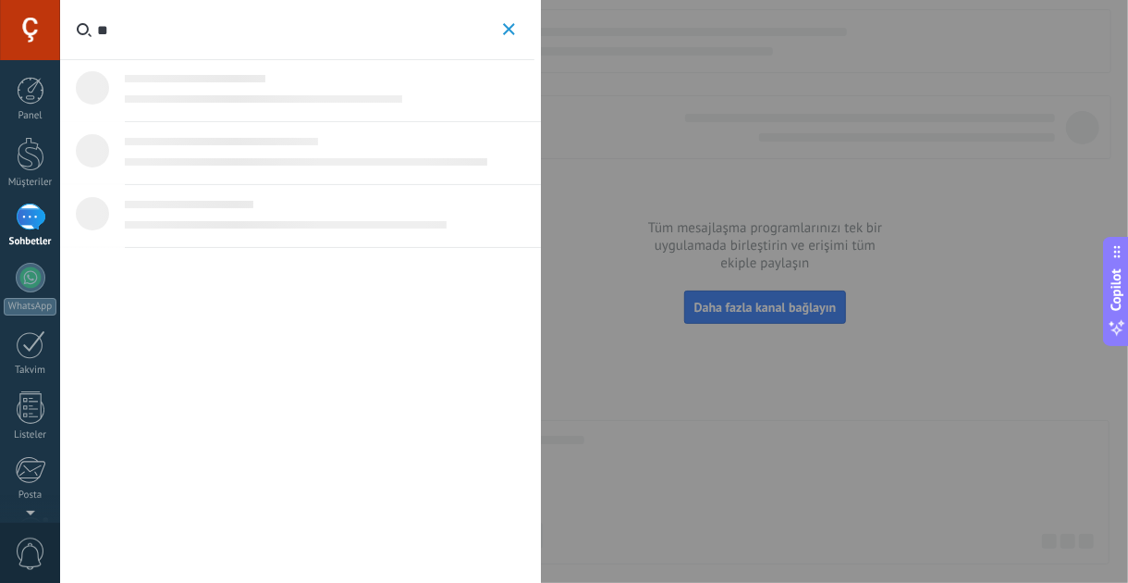
type input "*"
type input "********"
click at [290, 101] on p "Bu arama için hiçbir sonuç bulunamadı." at bounding box center [300, 86] width 481 height 55
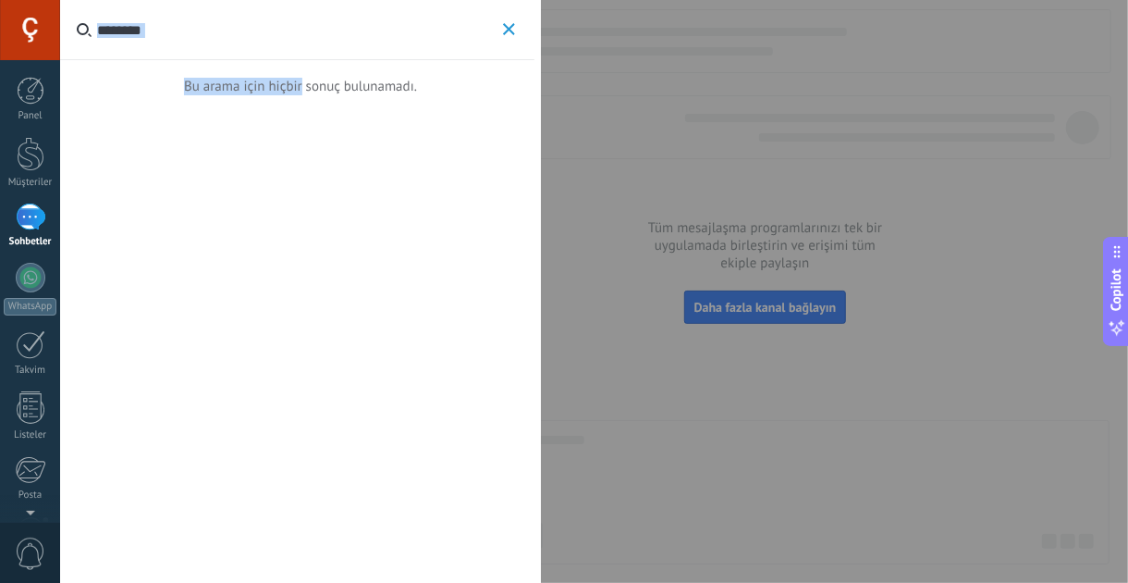
drag, startPoint x: 290, startPoint y: 101, endPoint x: 461, endPoint y: 18, distance: 189.4
click at [461, 18] on div "******** Bu arama için hiçbir sonuç bulunamadı." at bounding box center [300, 30] width 481 height 60
click at [512, 31] on icon "button" at bounding box center [509, 29] width 12 height 12
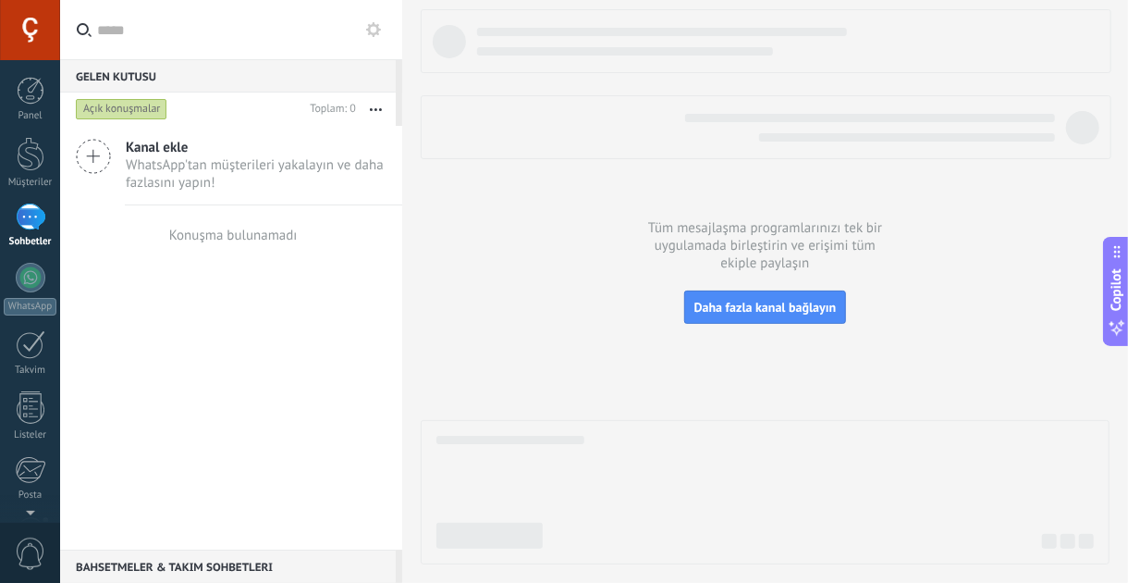
click at [28, 38] on div at bounding box center [30, 30] width 60 height 60
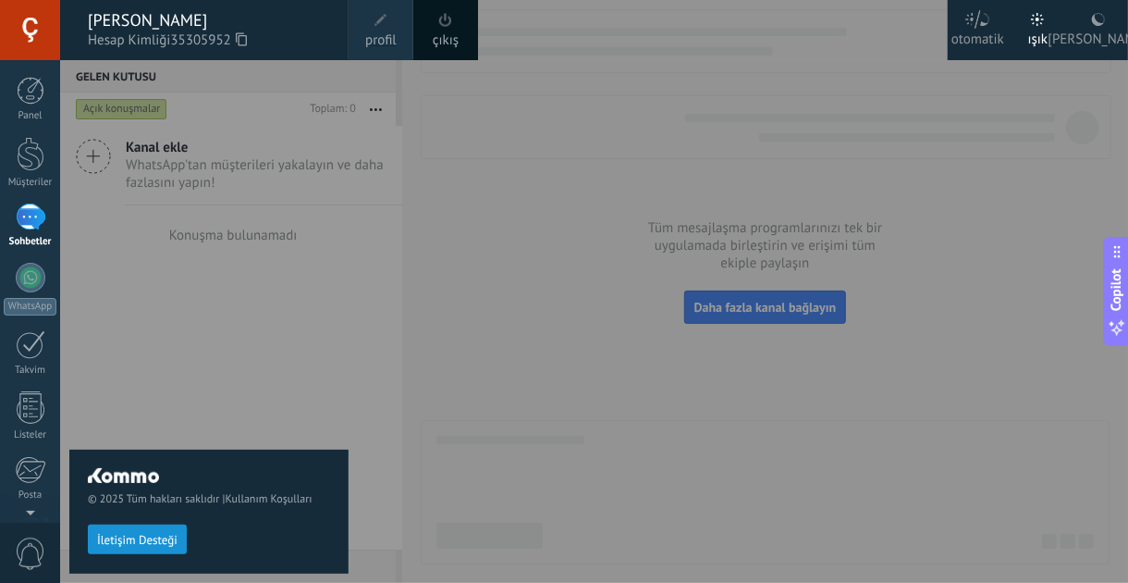
drag, startPoint x: 174, startPoint y: 38, endPoint x: 264, endPoint y: 36, distance: 89.7
click at [264, 36] on span "Hesap Kimliği 35305952" at bounding box center [209, 41] width 242 height 20
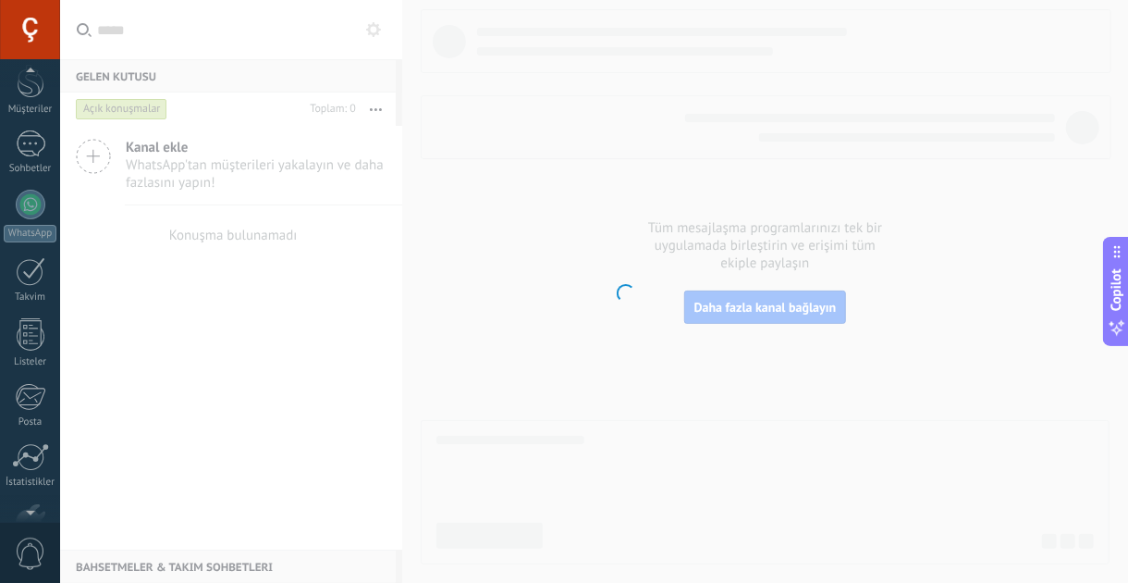
scroll to position [18, 0]
click at [26, 36] on div at bounding box center [30, 30] width 60 height 60
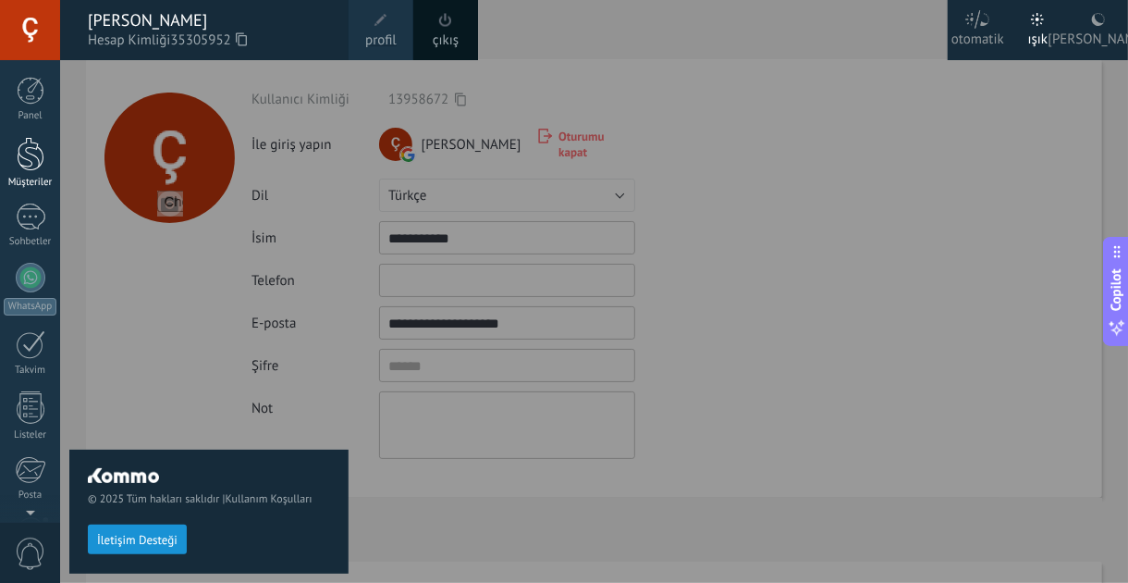
click at [31, 165] on div at bounding box center [31, 154] width 28 height 34
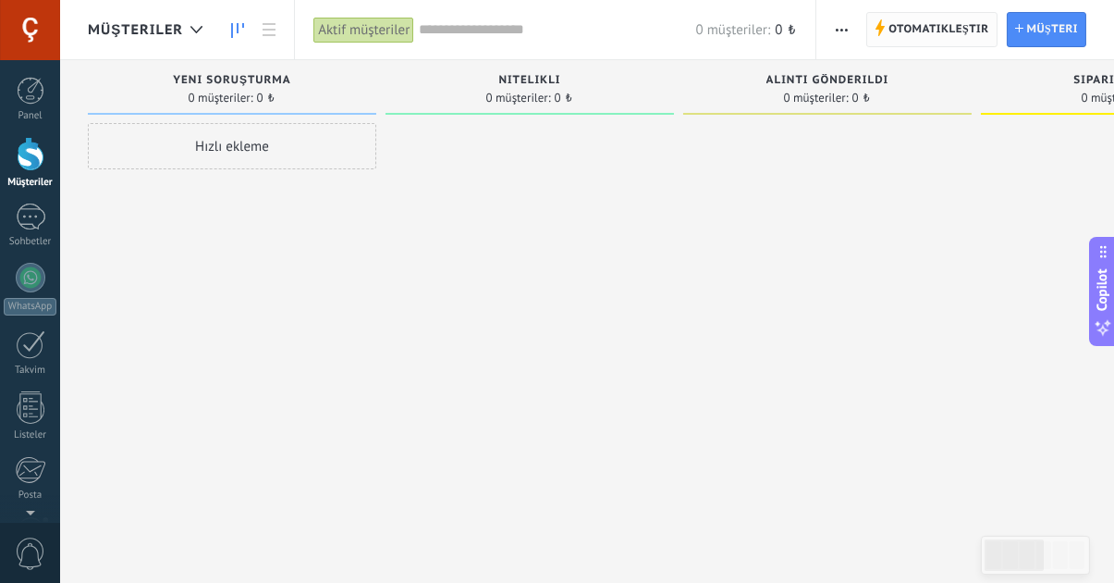
click at [943, 25] on span "Otomatikleştir" at bounding box center [939, 29] width 100 height 33
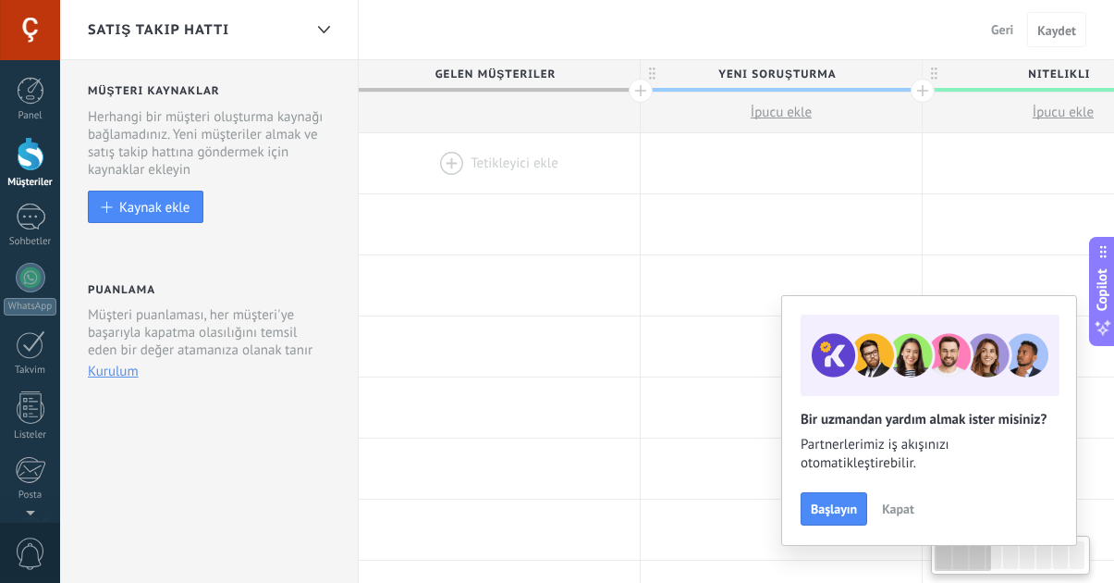
click at [1029, 13] on button "Kaydet" at bounding box center [1056, 29] width 59 height 35
click at [890, 502] on span "Kapat" at bounding box center [898, 508] width 32 height 13
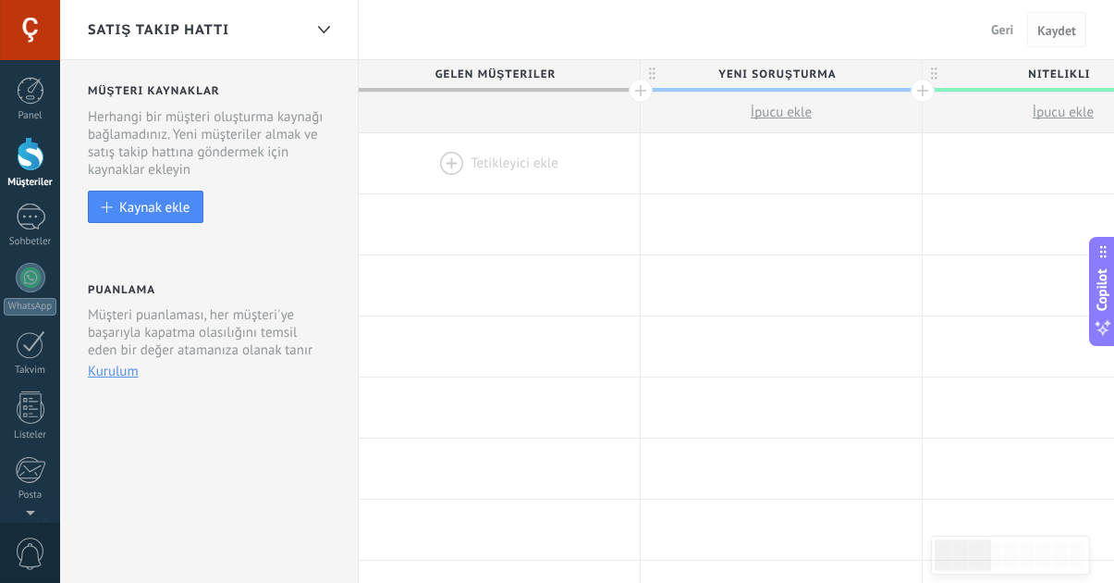
click at [1062, 29] on span "Kaydet" at bounding box center [1057, 30] width 39 height 13
click at [1008, 24] on span "Geri" at bounding box center [1002, 29] width 22 height 17
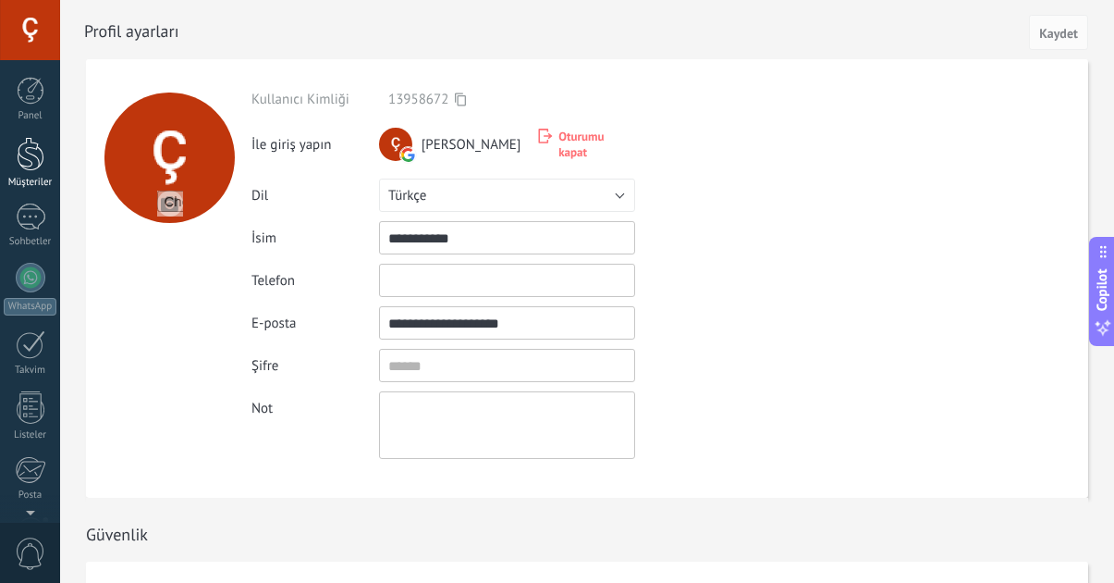
click at [25, 165] on div at bounding box center [31, 154] width 28 height 34
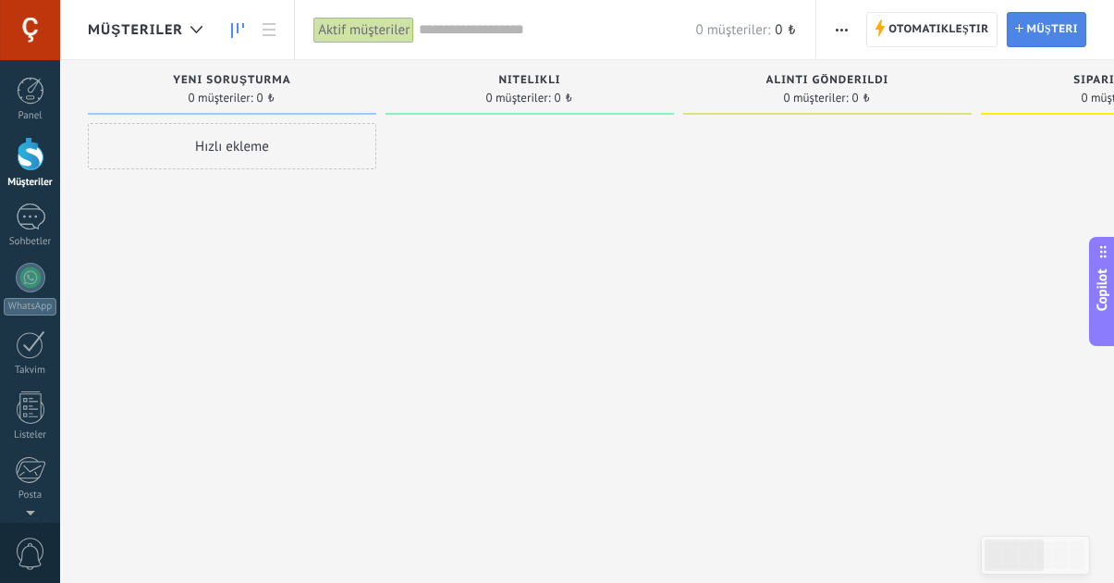
click at [1026, 26] on link "Müşteri Yeni müşteri" at bounding box center [1047, 29] width 80 height 35
click at [1015, 25] on icon at bounding box center [1019, 28] width 8 height 8
drag, startPoint x: 1015, startPoint y: 25, endPoint x: 1027, endPoint y: 39, distance: 18.4
click at [1027, 39] on span "Müşteri" at bounding box center [1052, 29] width 51 height 33
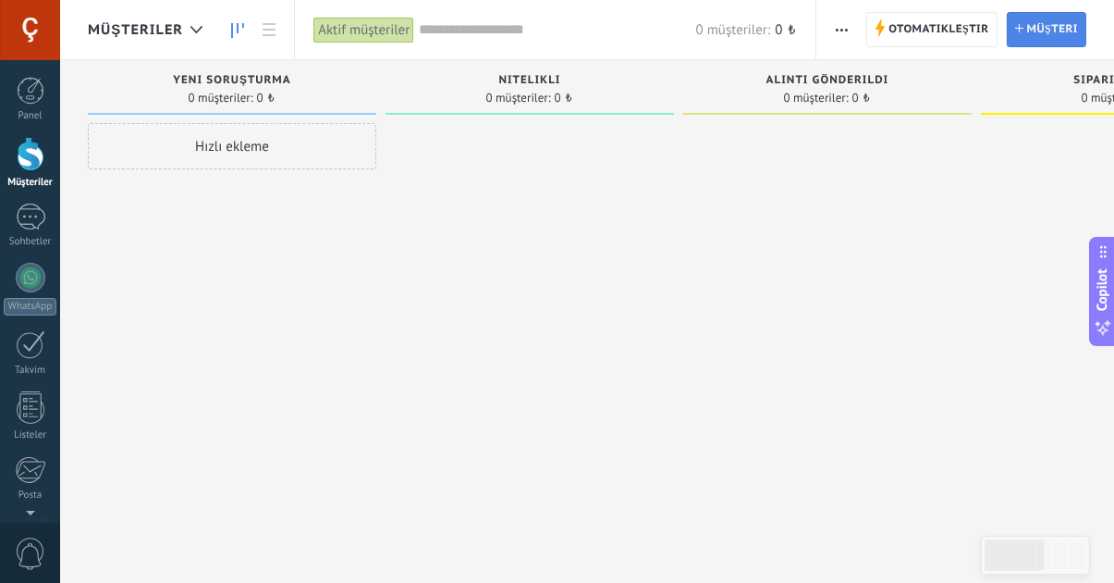
click at [1032, 33] on span "Müşteri" at bounding box center [1052, 29] width 51 height 33
drag, startPoint x: 1032, startPoint y: 33, endPoint x: 1005, endPoint y: 26, distance: 27.8
click at [1005, 26] on div "Otomatikleştir Yeni toplu mesaj Satış takip hattını düzenle Kart düzenini düzen…" at bounding box center [966, 29] width 298 height 59
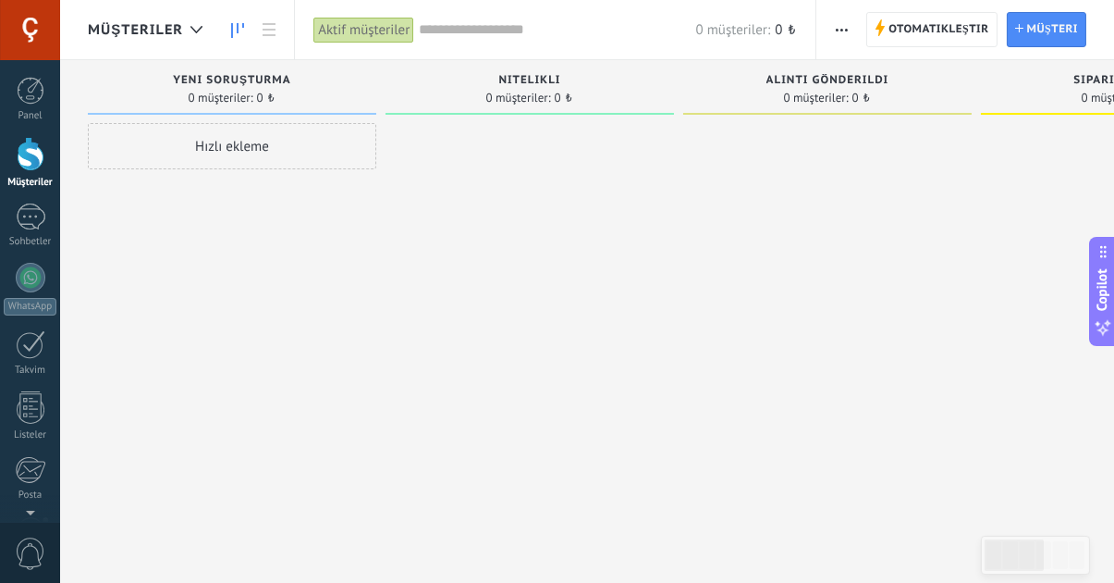
click at [1005, 26] on div "Otomatikleştir Yeni toplu mesaj Satış takip hattını düzenle Kart düzenini düzen…" at bounding box center [966, 29] width 298 height 59
drag, startPoint x: 1005, startPoint y: 26, endPoint x: 904, endPoint y: 169, distance: 175.2
click at [904, 169] on div "Müşteriler Aktif müşteriler Uygula 0 müşteriler: 0 ₺ Aktif müşteriler Benim müş…" at bounding box center [587, 307] width 1054 height 614
drag, startPoint x: 1050, startPoint y: 549, endPoint x: 1093, endPoint y: 544, distance: 43.8
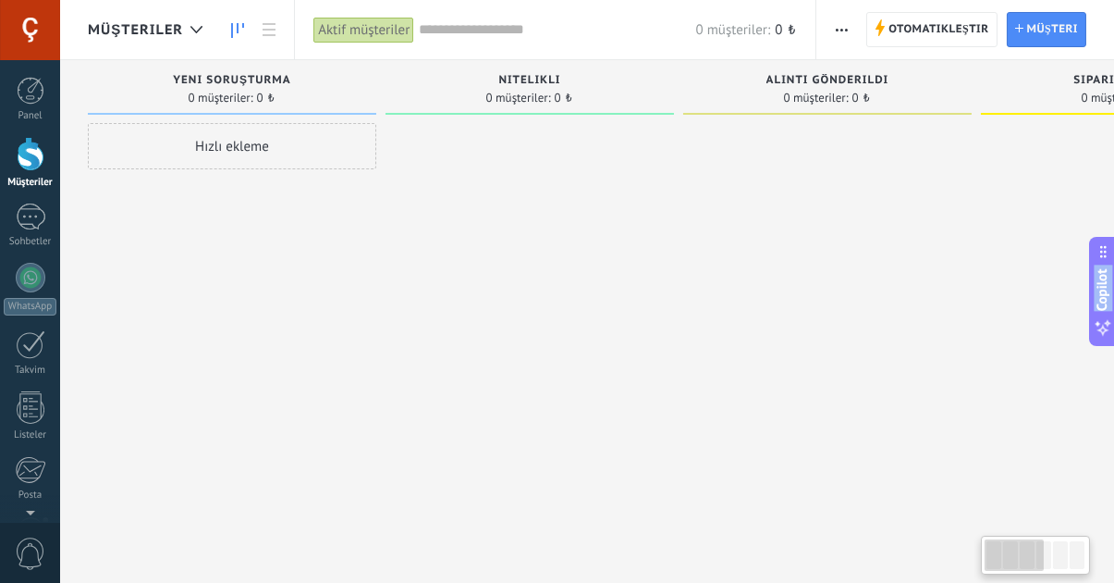
click at [1093, 544] on body ".abecls-1,.abecls-2{fill-rule:evenodd}.abecls-2{fill:#fff} .abhcls-1{fill:none}…" at bounding box center [557, 291] width 1114 height 583
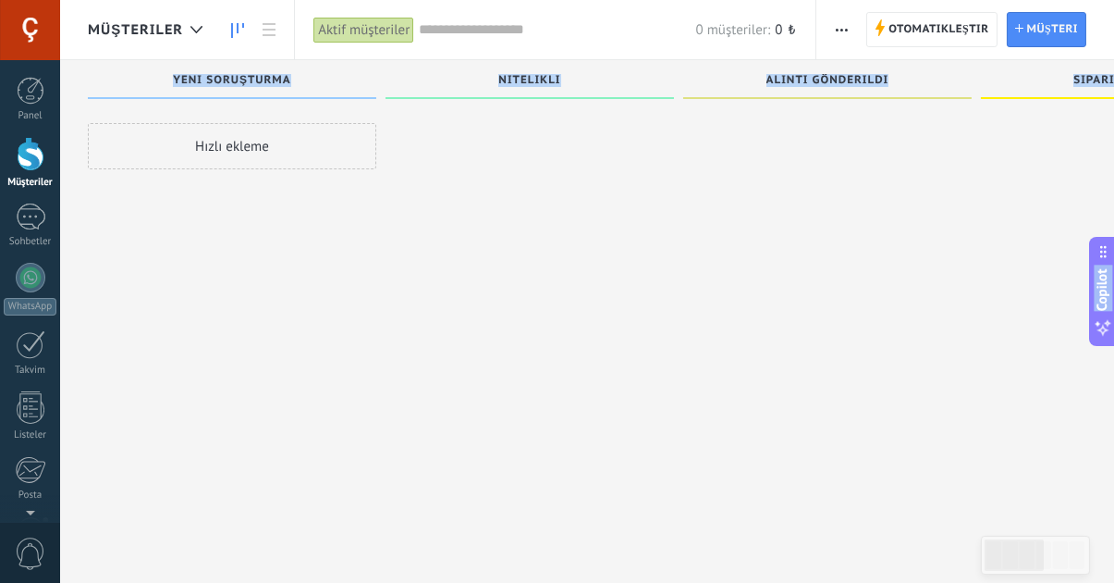
scroll to position [31, 0]
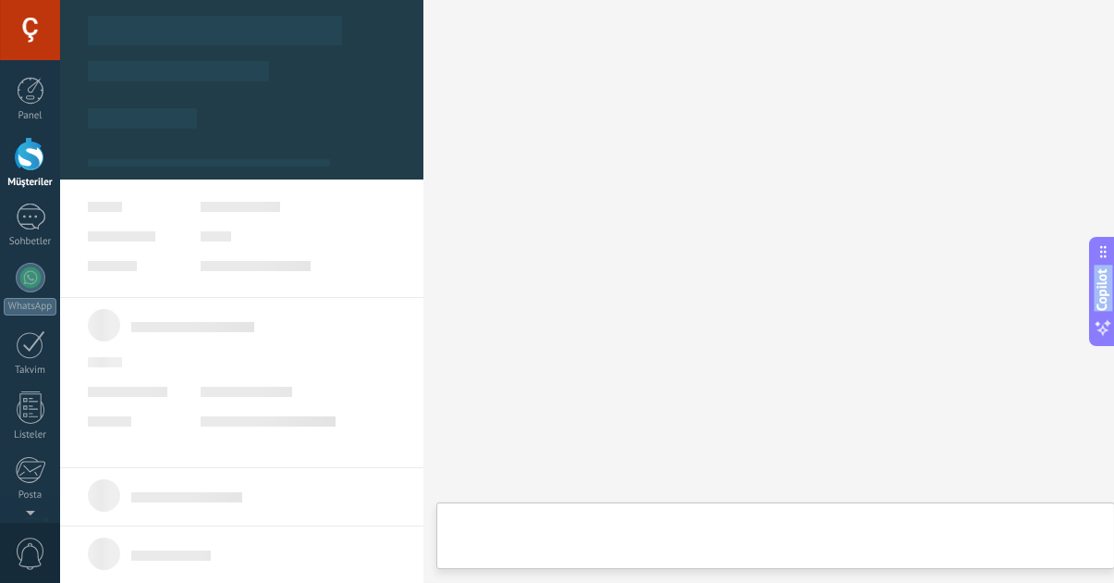
click at [1040, 551] on html ".abecls-1,.abecls-2{fill-rule:evenodd}.abecls-2{fill:#fff} .abhcls-1{fill:none}…" at bounding box center [557, 260] width 1114 height 583
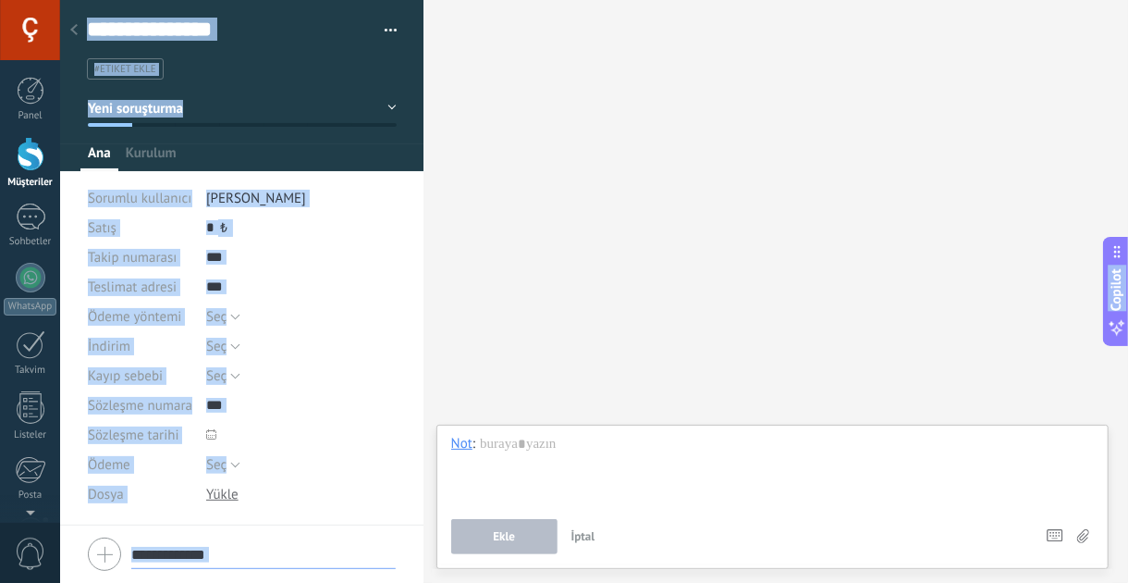
click at [534, 261] on div "Arama Daha fazla yükle Katılımcılar: 0 Üye ekle Botlar: 0" at bounding box center [776, 291] width 705 height 583
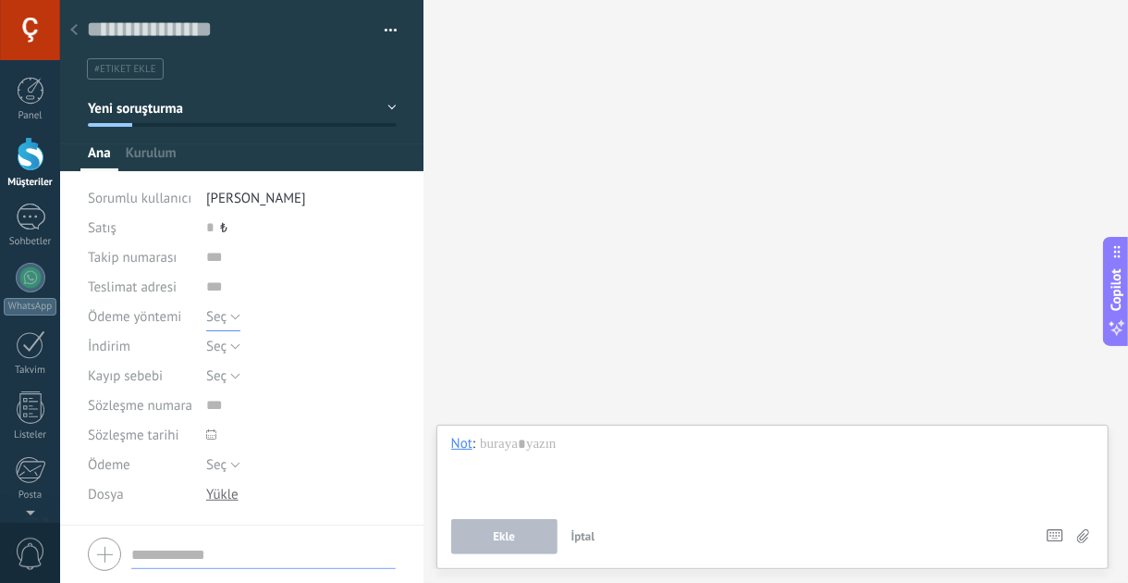
click at [234, 316] on button "Seç" at bounding box center [223, 316] width 34 height 30
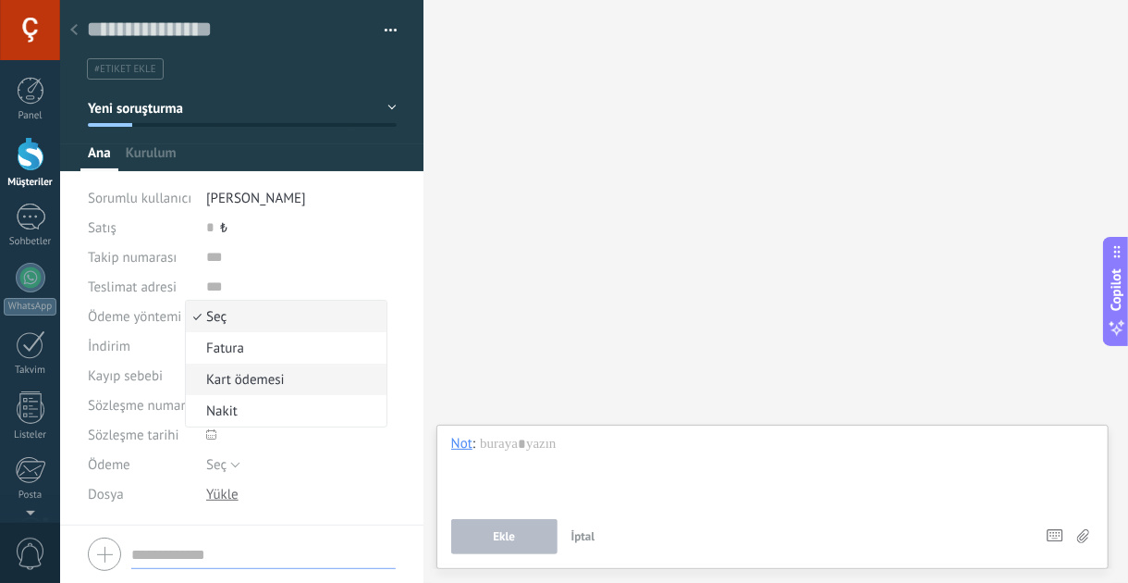
click at [255, 381] on span "Kart ödemesi" at bounding box center [283, 380] width 195 height 18
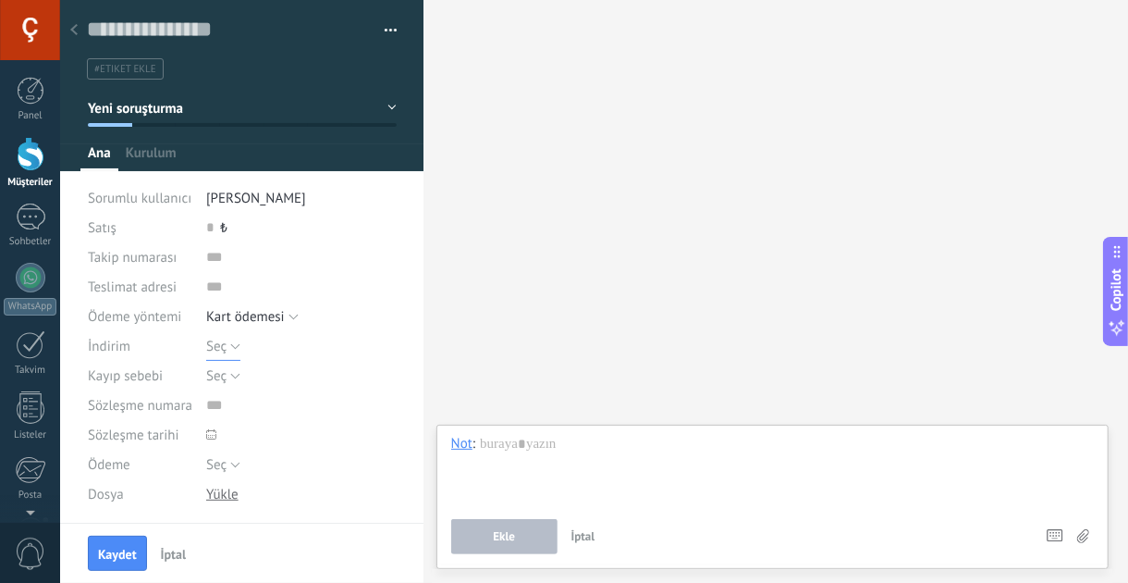
click at [215, 342] on span "Seç" at bounding box center [216, 347] width 20 height 18
click at [116, 322] on span "Ödeme yöntemi" at bounding box center [134, 317] width 93 height 14
click at [218, 462] on span "Seç" at bounding box center [216, 465] width 20 height 18
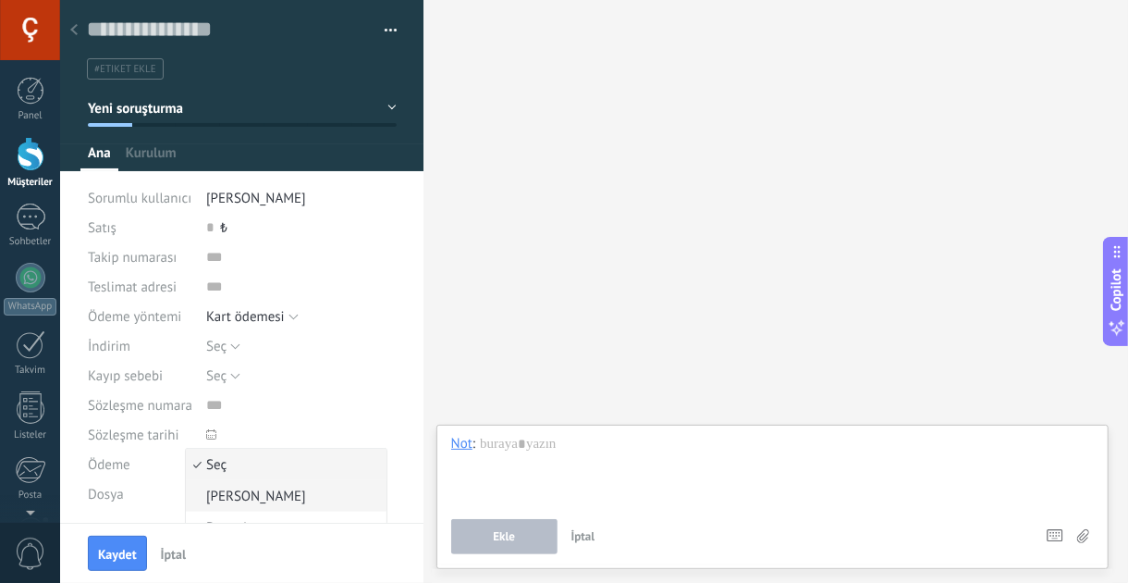
click at [222, 486] on li "[PERSON_NAME]" at bounding box center [286, 495] width 201 height 31
click at [207, 224] on input "text" at bounding box center [212, 228] width 12 height 30
click at [208, 226] on input "text" at bounding box center [212, 228] width 12 height 30
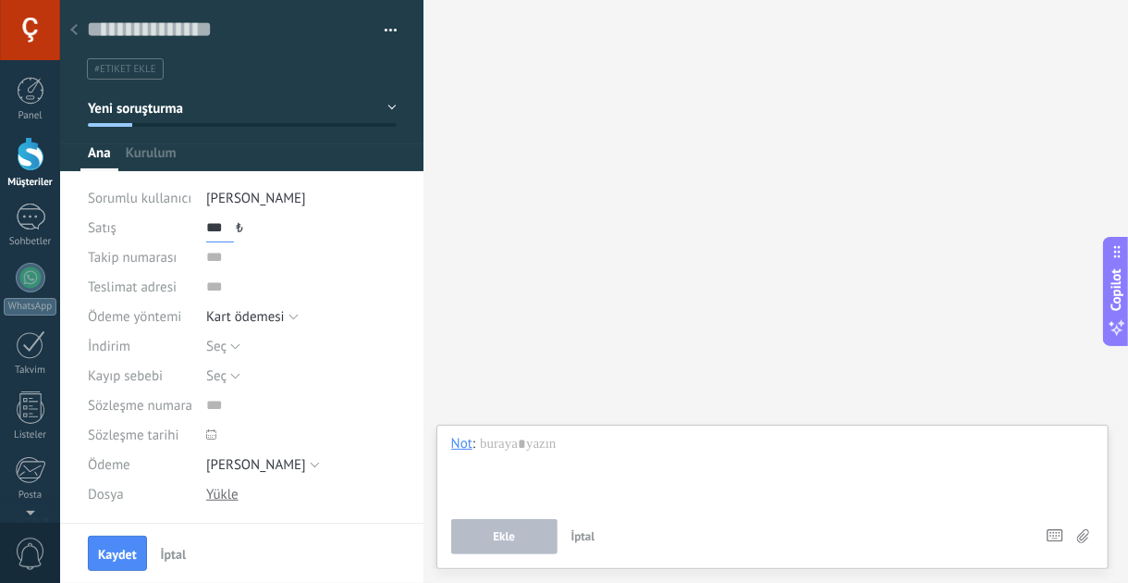
type input "***"
click at [606, 198] on div "Arama Daha fazla yükle Katılımcılar: 0 Üye ekle Botlar: 0" at bounding box center [776, 291] width 705 height 583
click at [387, 107] on button "Yeni soruşturma" at bounding box center [242, 108] width 309 height 33
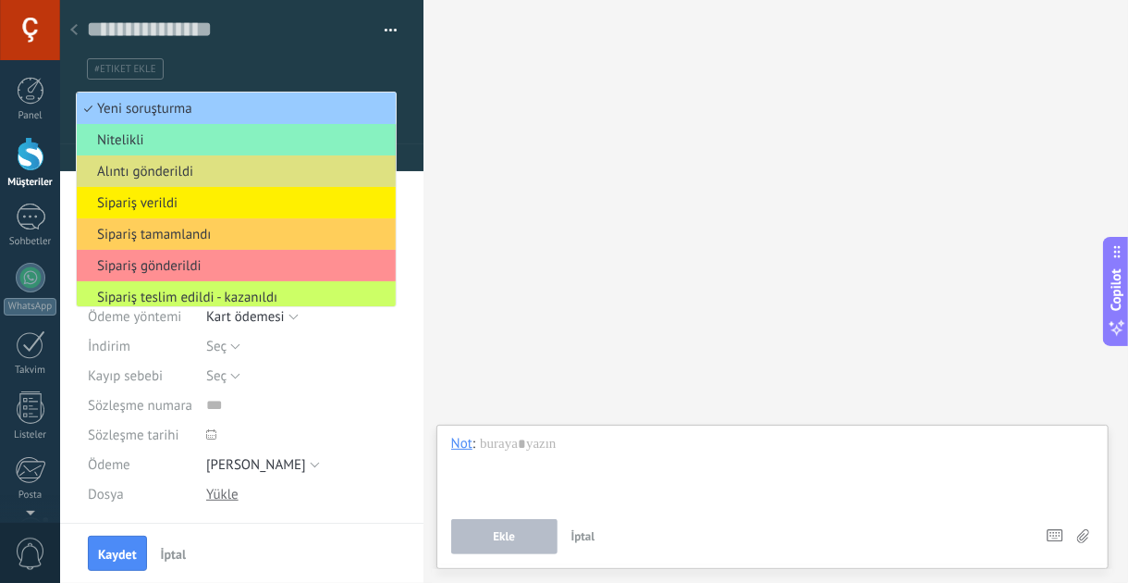
click at [738, 119] on div "Arama Daha fazla yükle Katılımcılar: 0 Üye ekle Botlar: 0" at bounding box center [776, 291] width 705 height 583
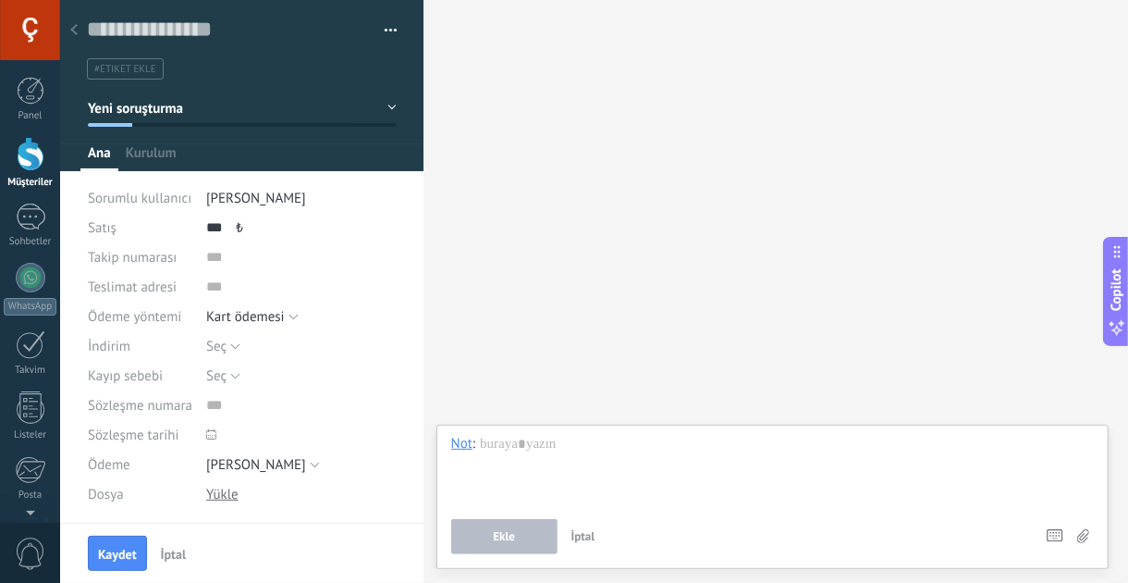
click at [391, 29] on div "Kaydet ve oluştur Etiketleri yönet #etiket ekle" at bounding box center [242, 40] width 364 height 80
click at [389, 29] on button "button" at bounding box center [384, 31] width 27 height 28
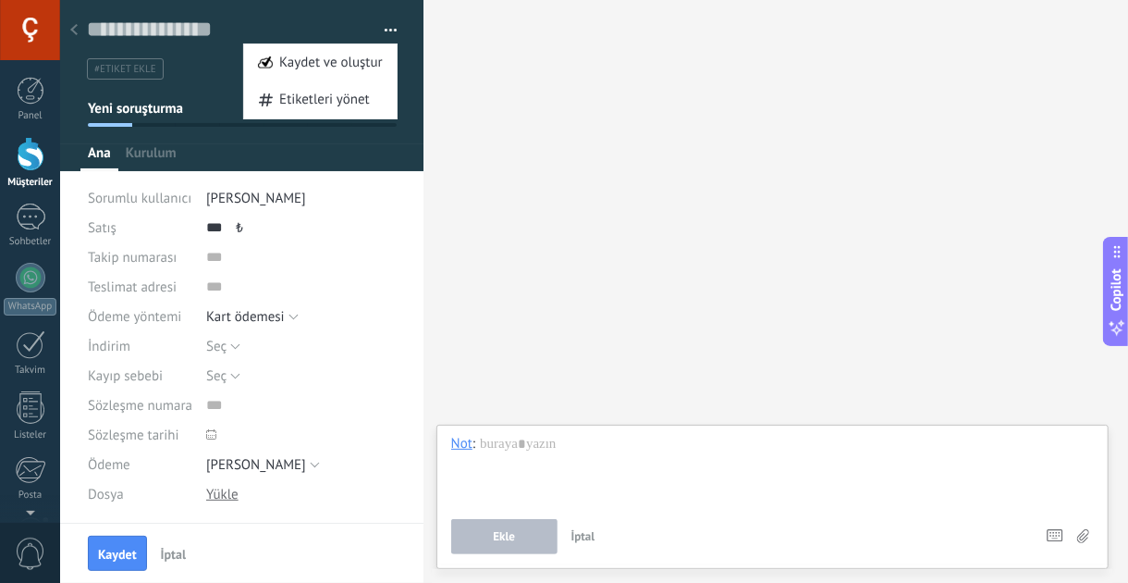
click at [645, 88] on div "Arama Daha fazla yükle Katılımcılar: 0 Üye ekle Botlar: 0" at bounding box center [776, 291] width 705 height 583
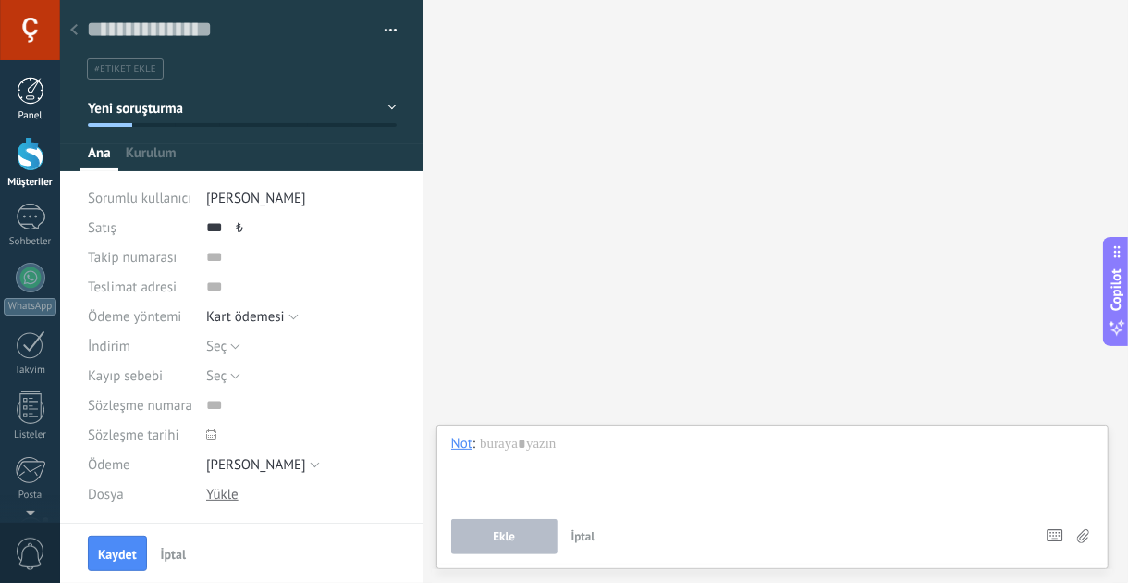
click at [19, 86] on div at bounding box center [31, 91] width 28 height 28
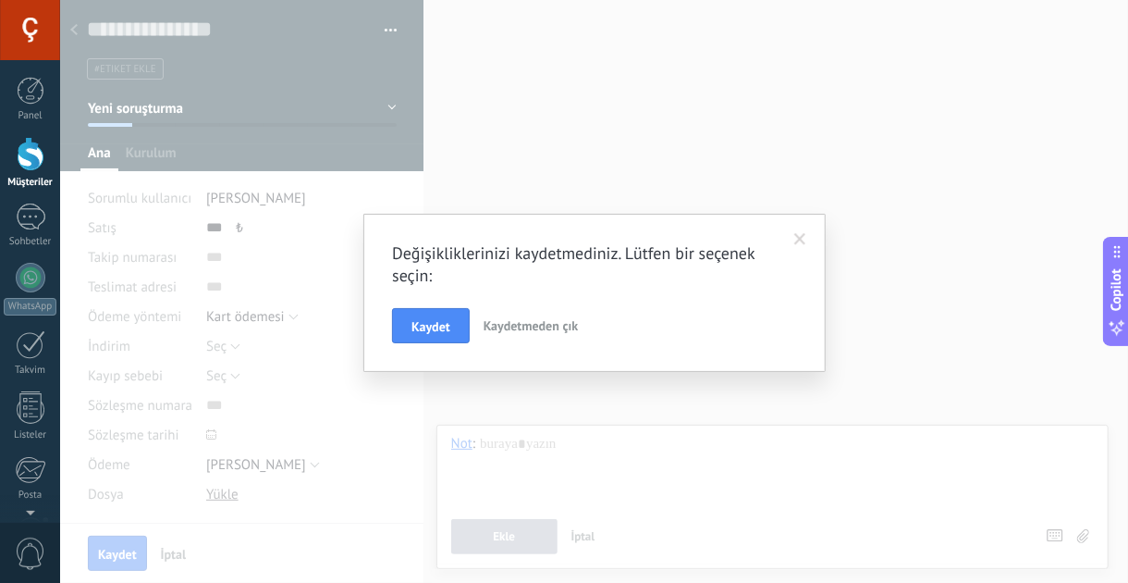
click at [527, 329] on span "Kaydetmeden çık" at bounding box center [531, 325] width 95 height 17
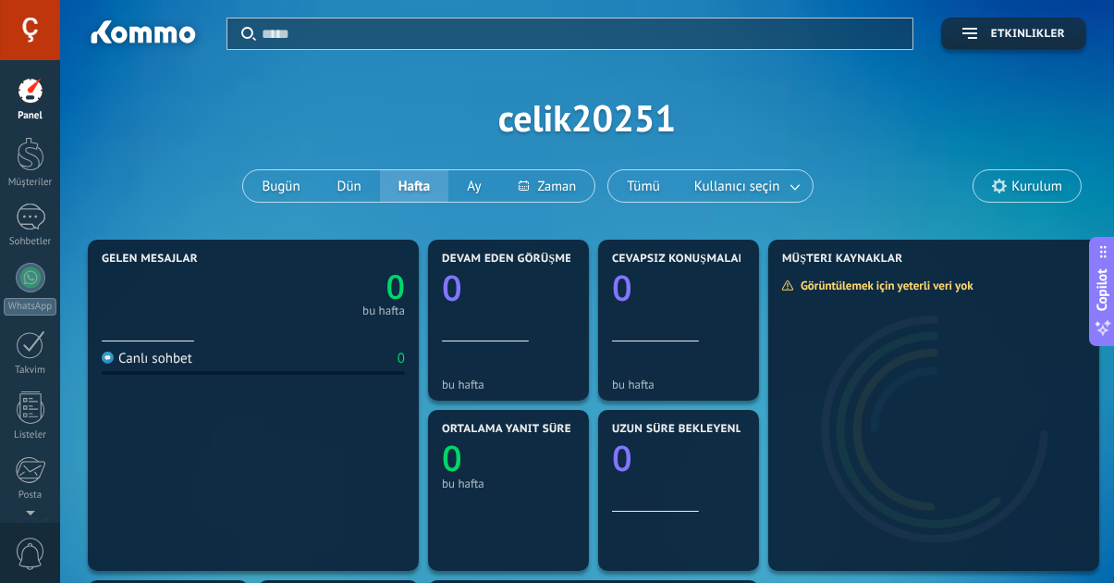
click at [166, 362] on div "Canlı sohbet" at bounding box center [147, 359] width 91 height 18
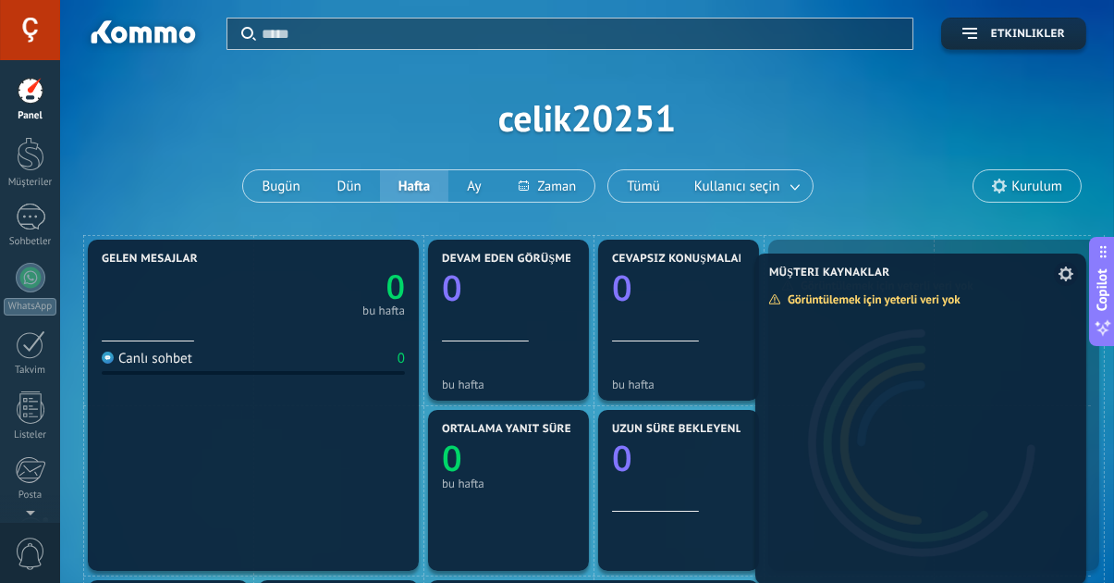
drag, startPoint x: 895, startPoint y: 276, endPoint x: 905, endPoint y: 291, distance: 18.7
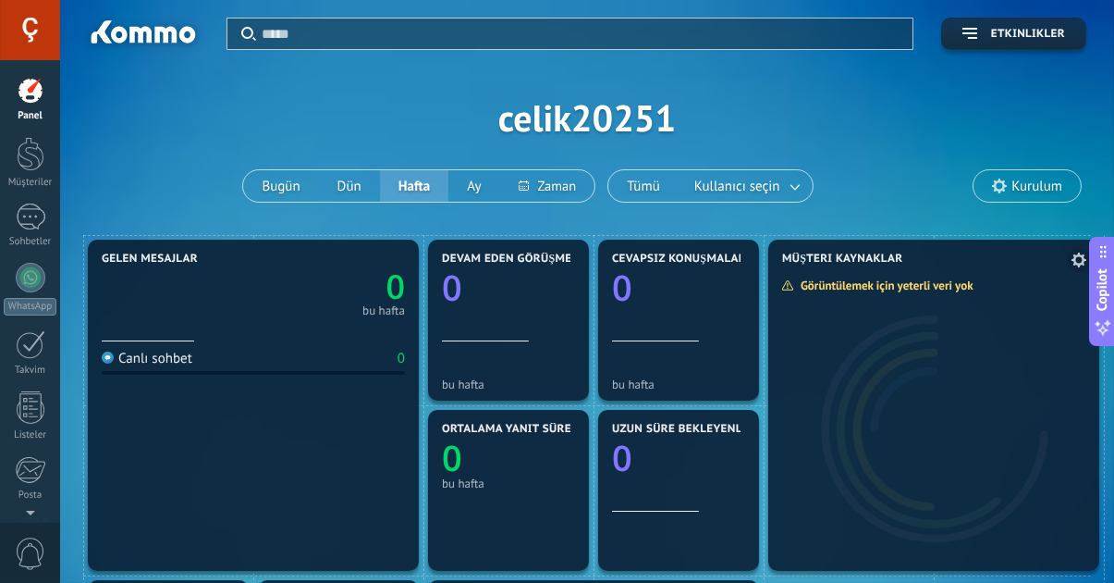
click at [905, 291] on div "Görüntülemek için yeterli veri yok" at bounding box center [883, 285] width 205 height 16
click at [1014, 186] on span "Kurulum" at bounding box center [1037, 186] width 51 height 16
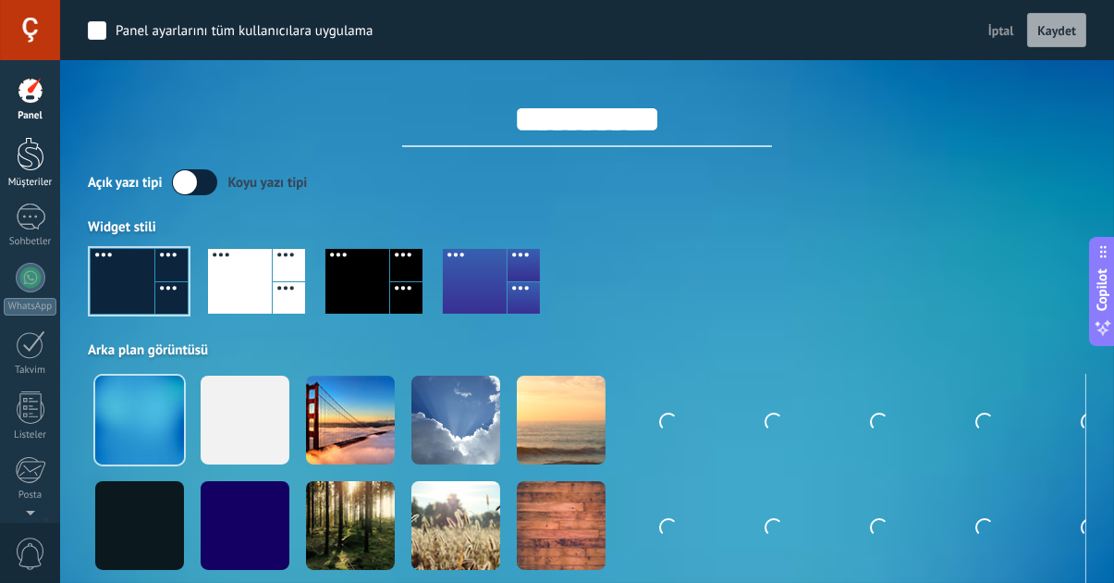
click at [31, 173] on link "Müşteriler" at bounding box center [30, 163] width 60 height 52
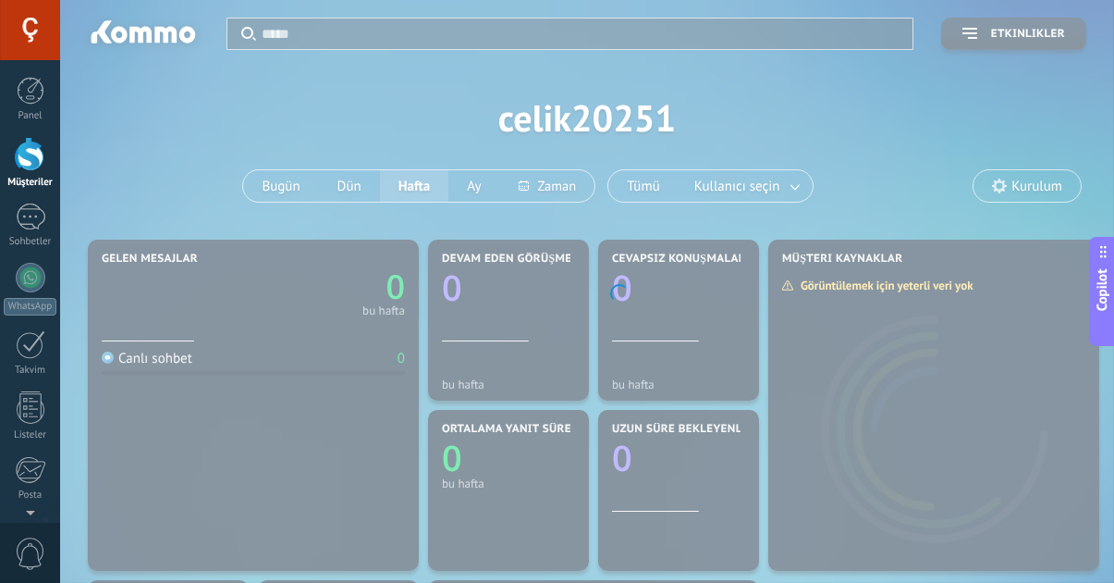
click at [31, 173] on link "Müşteriler" at bounding box center [30, 163] width 60 height 52
click at [32, 152] on div at bounding box center [31, 154] width 28 height 34
